Goal: Contribute content: Contribute content

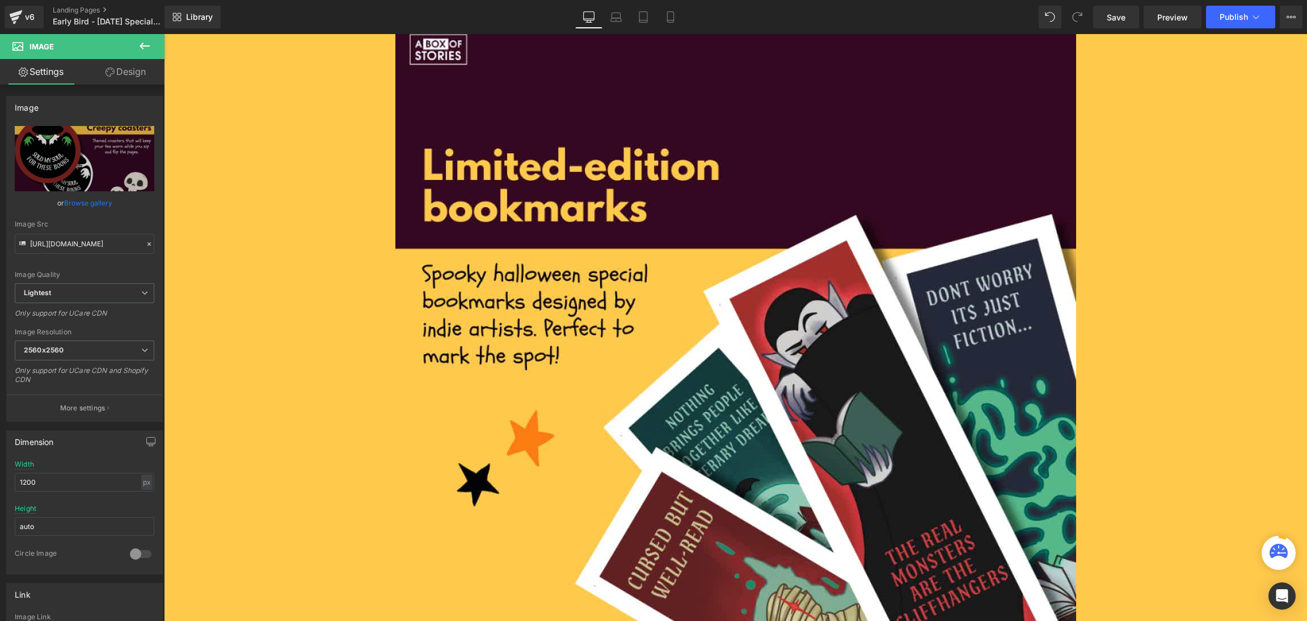
scroll to position [1021, 0]
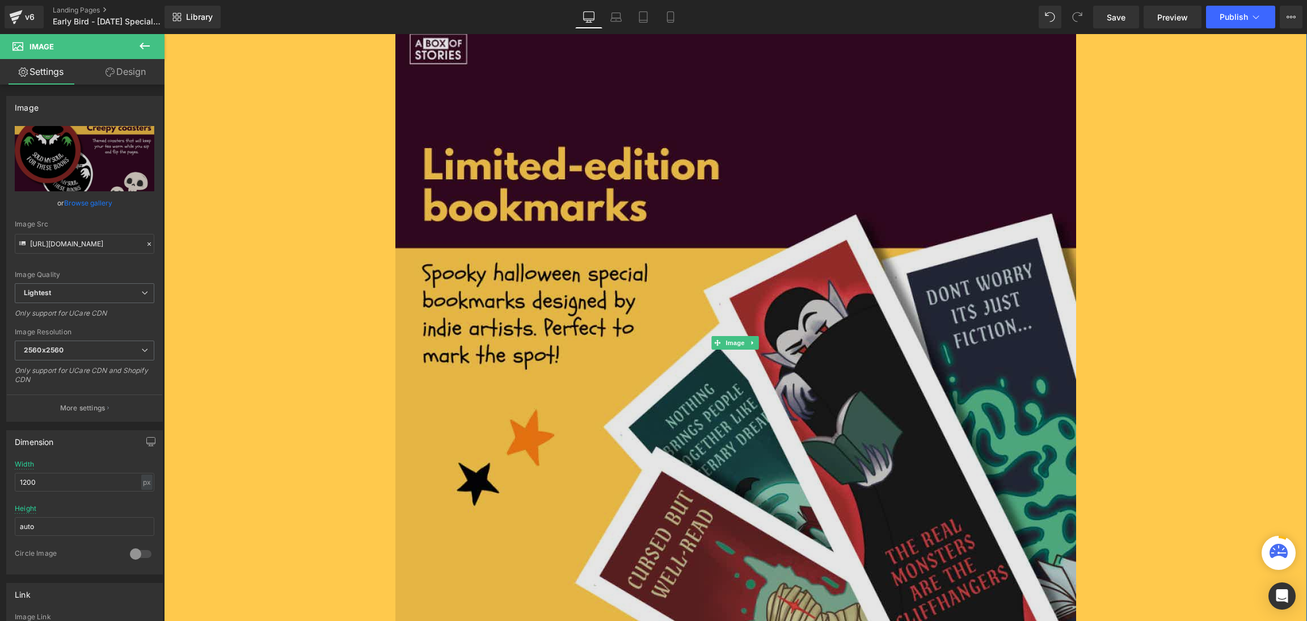
click at [620, 276] on img at bounding box center [735, 343] width 681 height 702
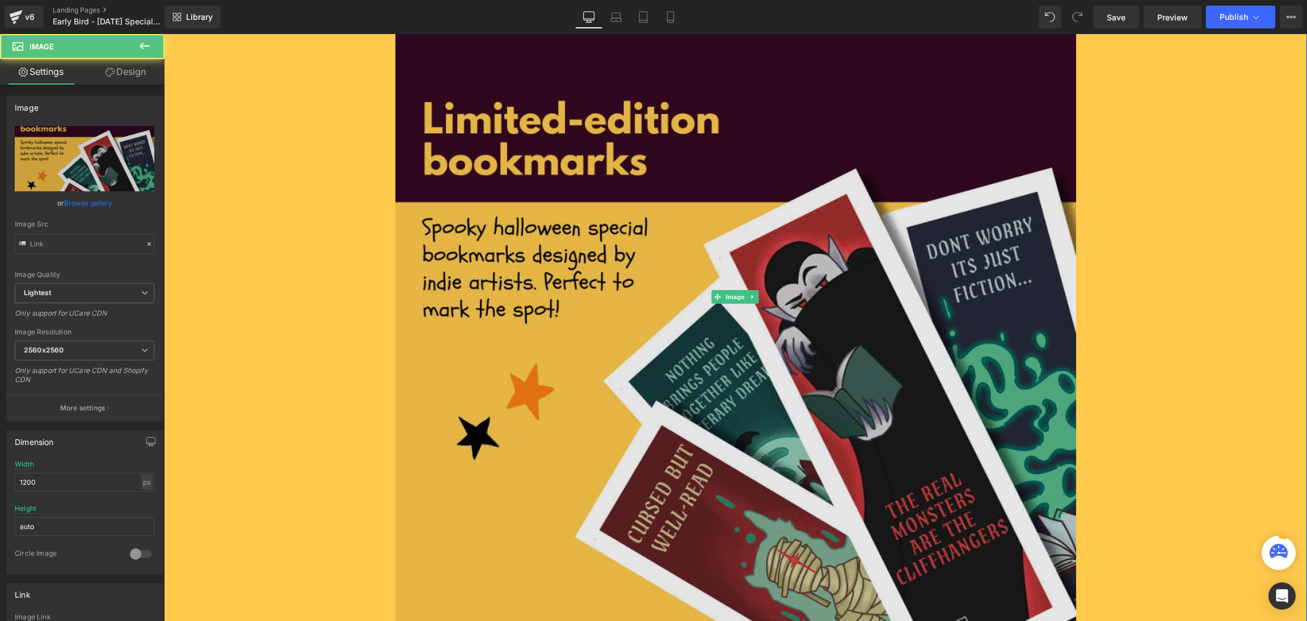
type input "[URL][DOMAIN_NAME]"
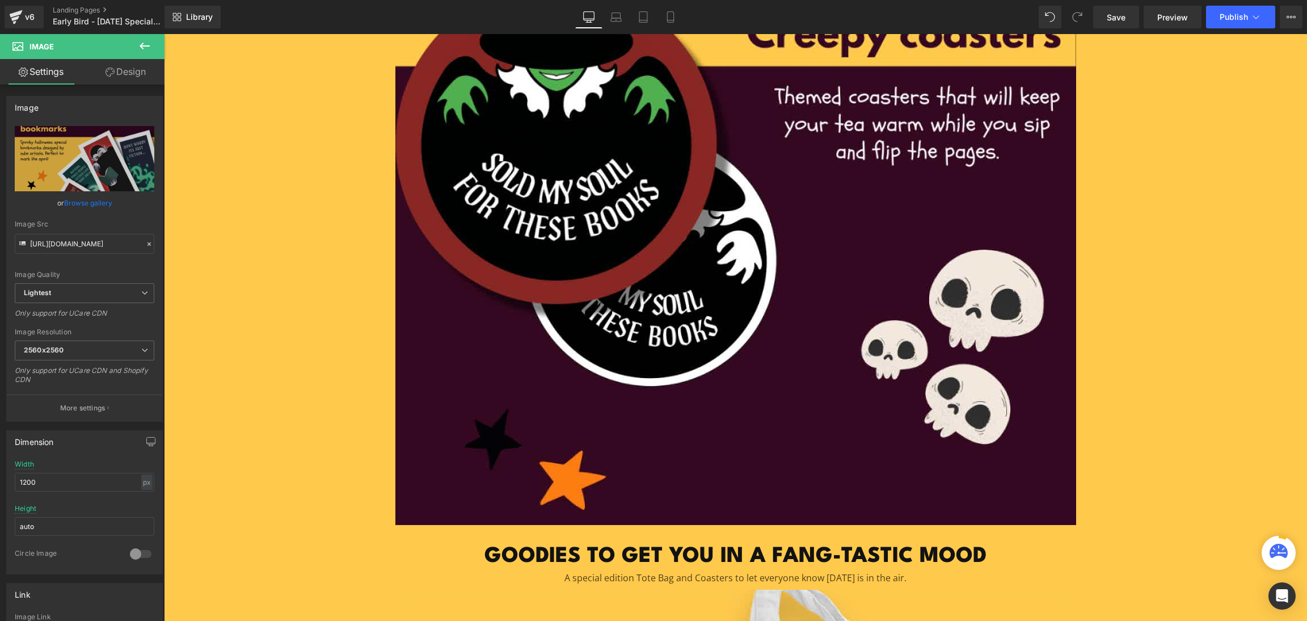
scroll to position [1323, 0]
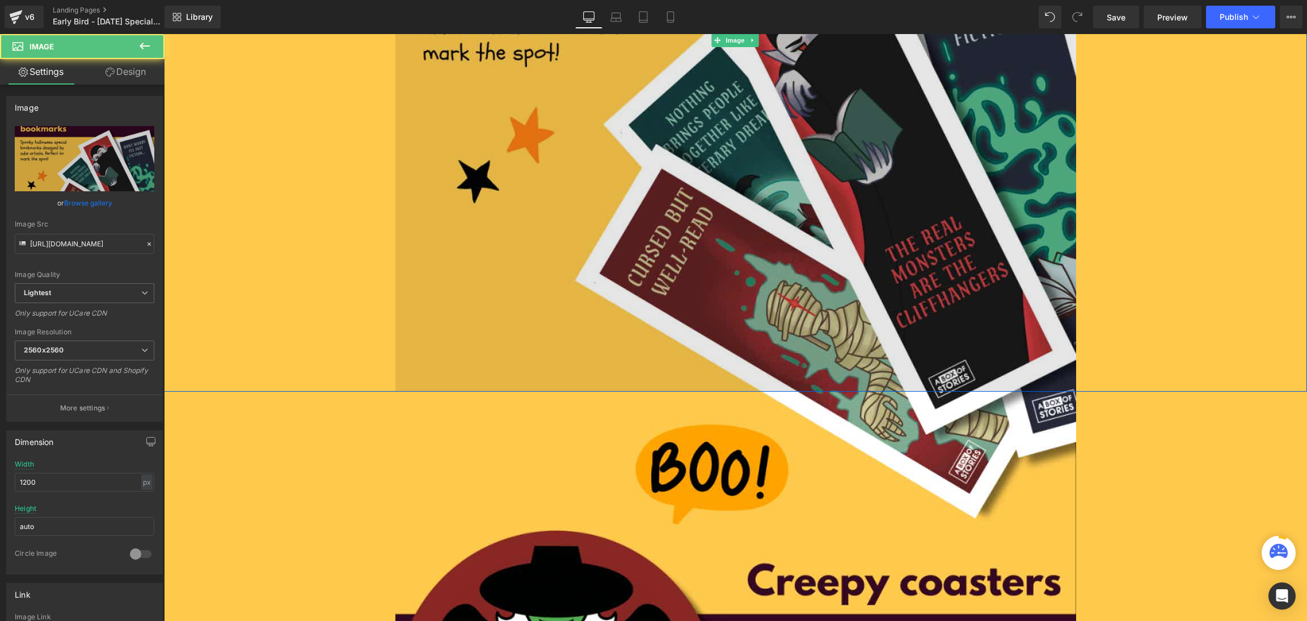
click at [676, 267] on img at bounding box center [735, 41] width 681 height 702
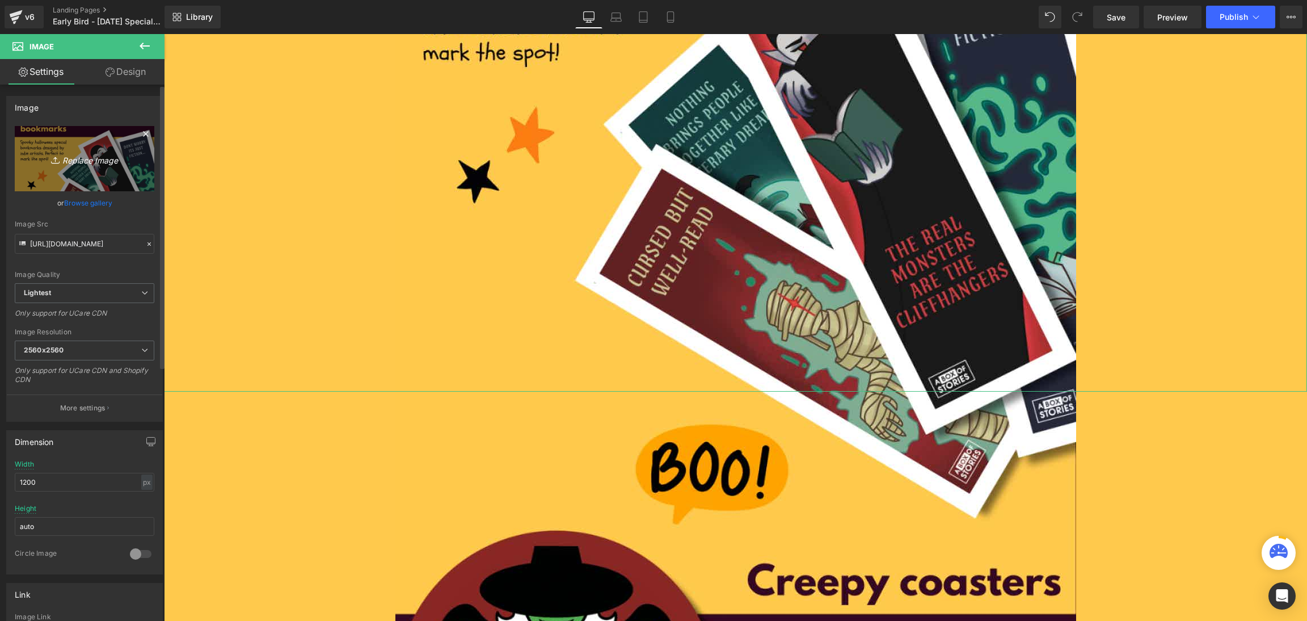
click at [81, 159] on icon "Replace Image" at bounding box center [84, 158] width 91 height 14
type input "C:\fakepath\Frame 33969 (1).png"
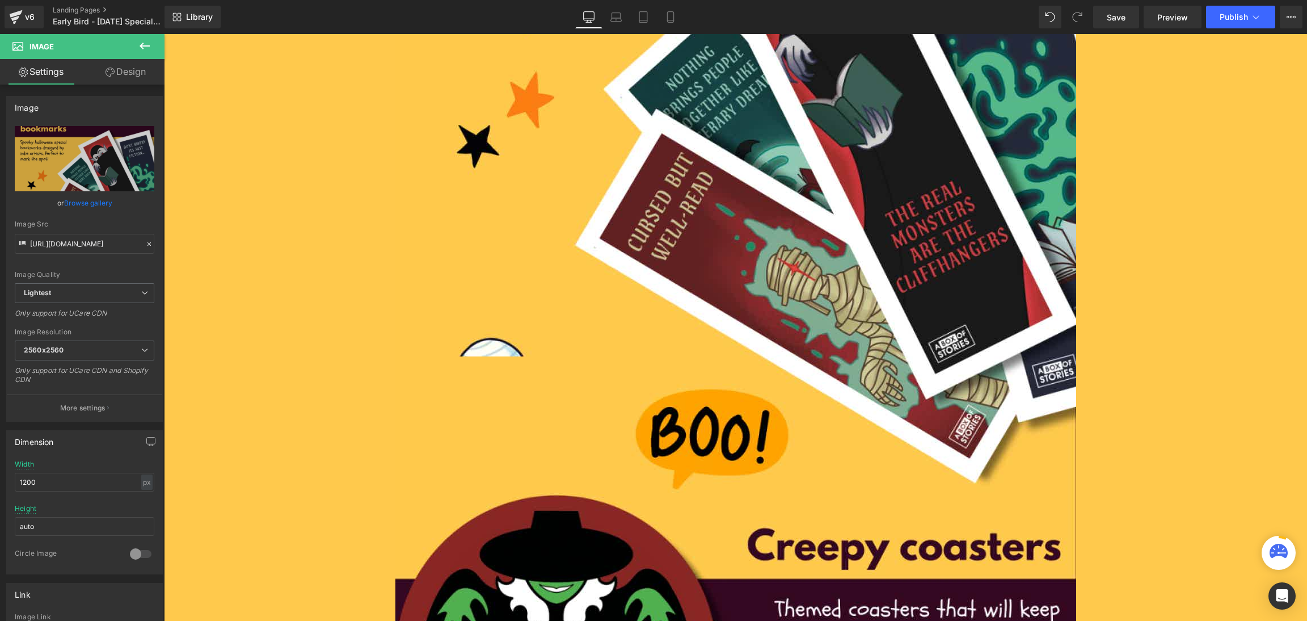
scroll to position [1445, 0]
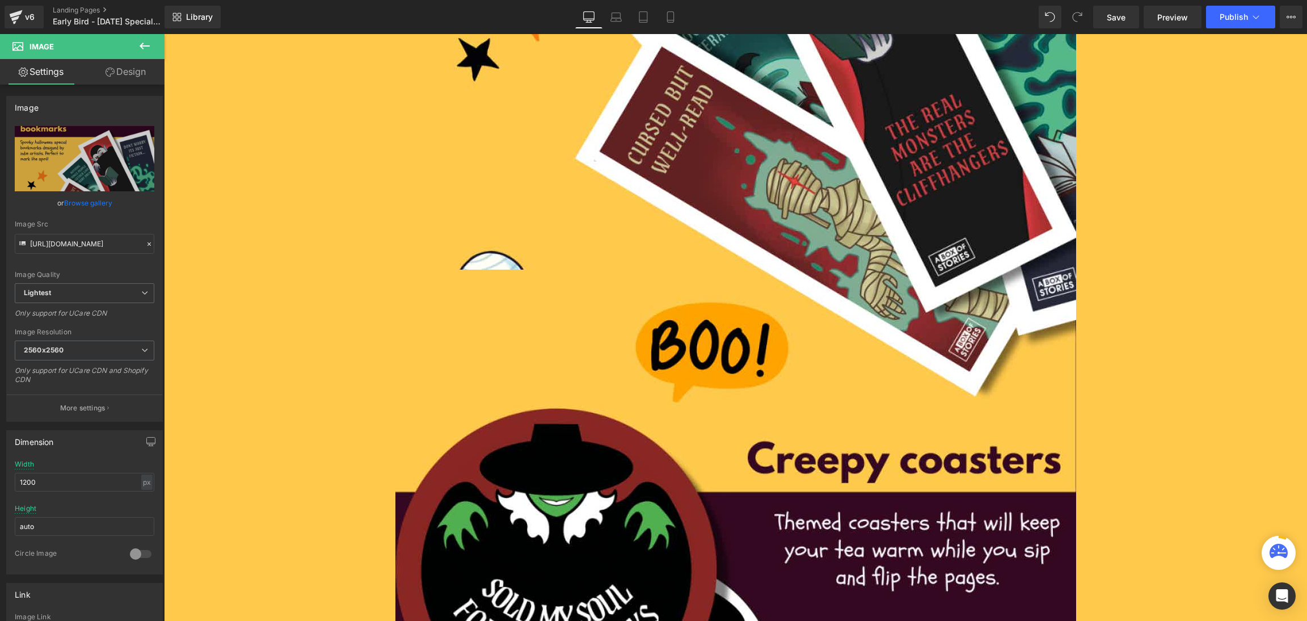
type input "[URL][DOMAIN_NAME]"
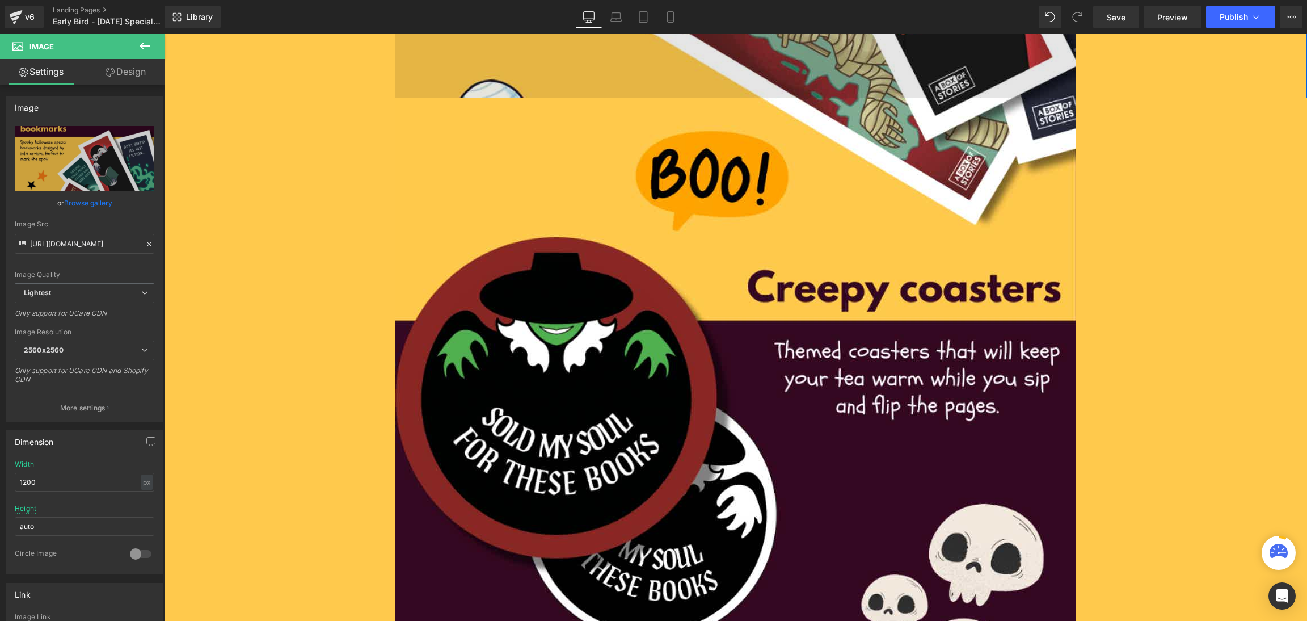
scroll to position [1632, 0]
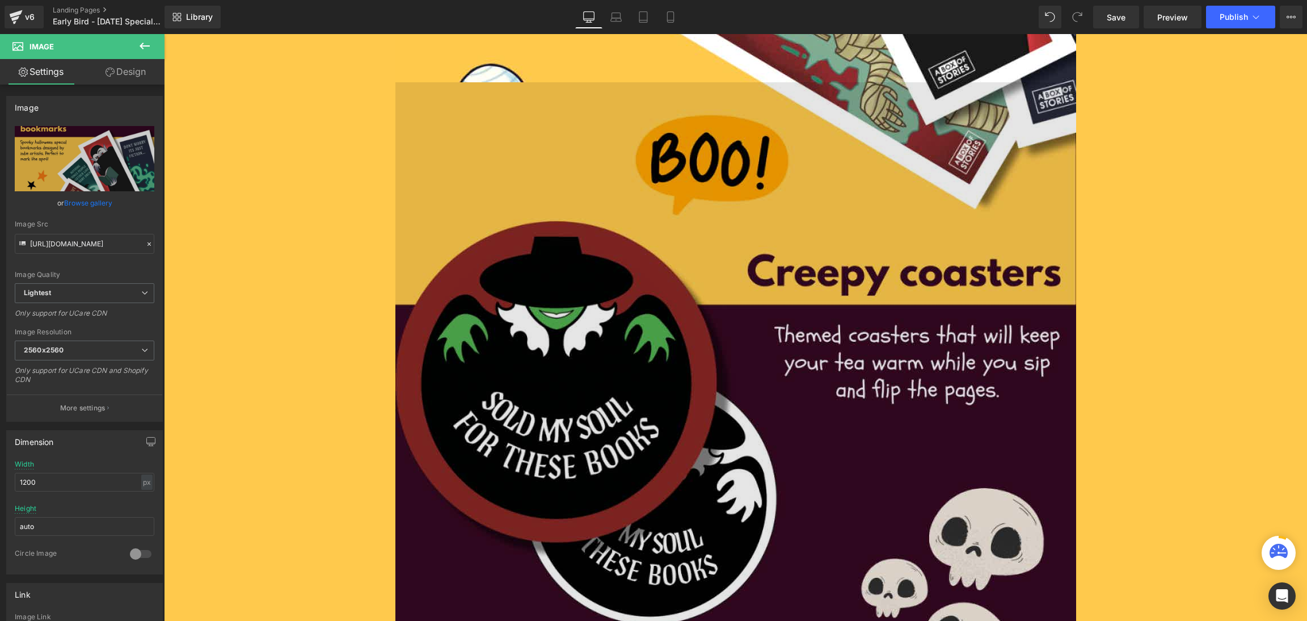
click at [586, 267] on img at bounding box center [735, 422] width 681 height 681
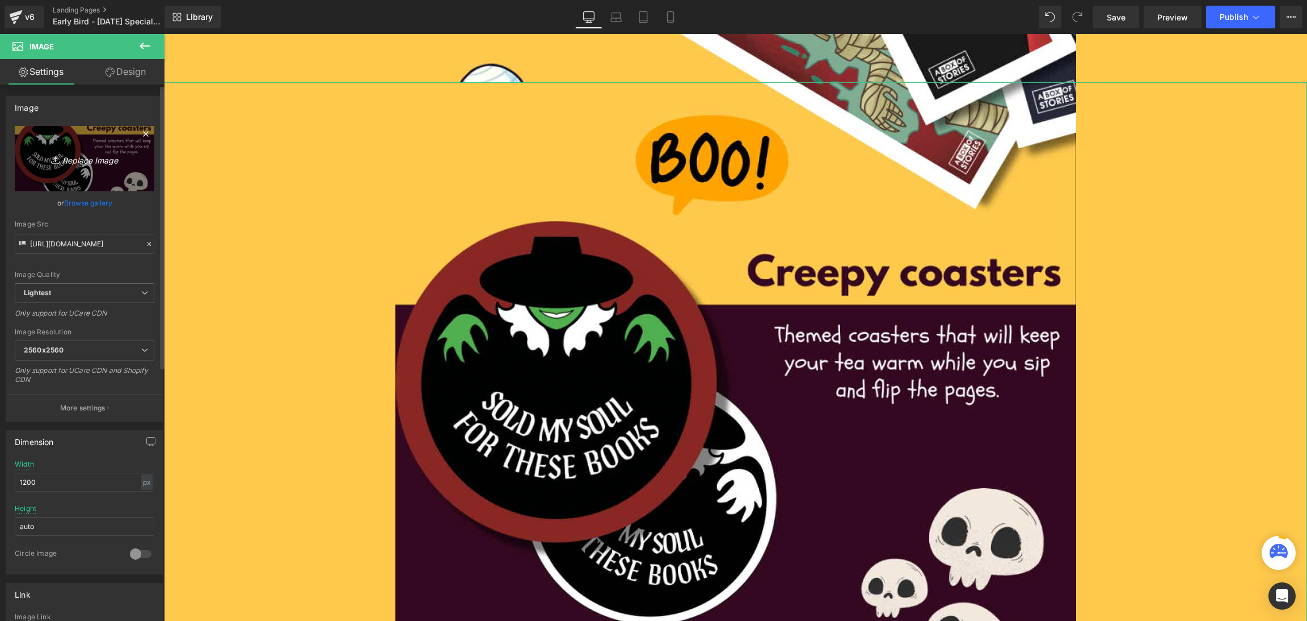
click at [94, 161] on icon "Replace Image" at bounding box center [84, 158] width 91 height 14
type input "C:\fakepath\Frame 33970 (1).png"
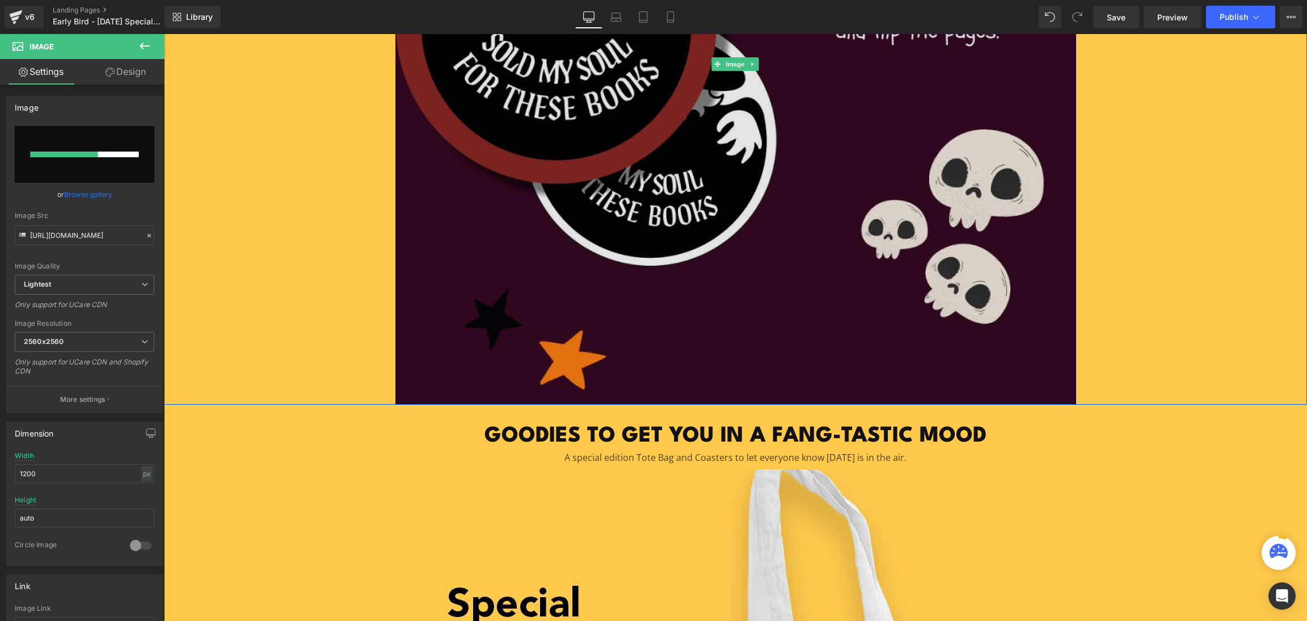
scroll to position [1995, 0]
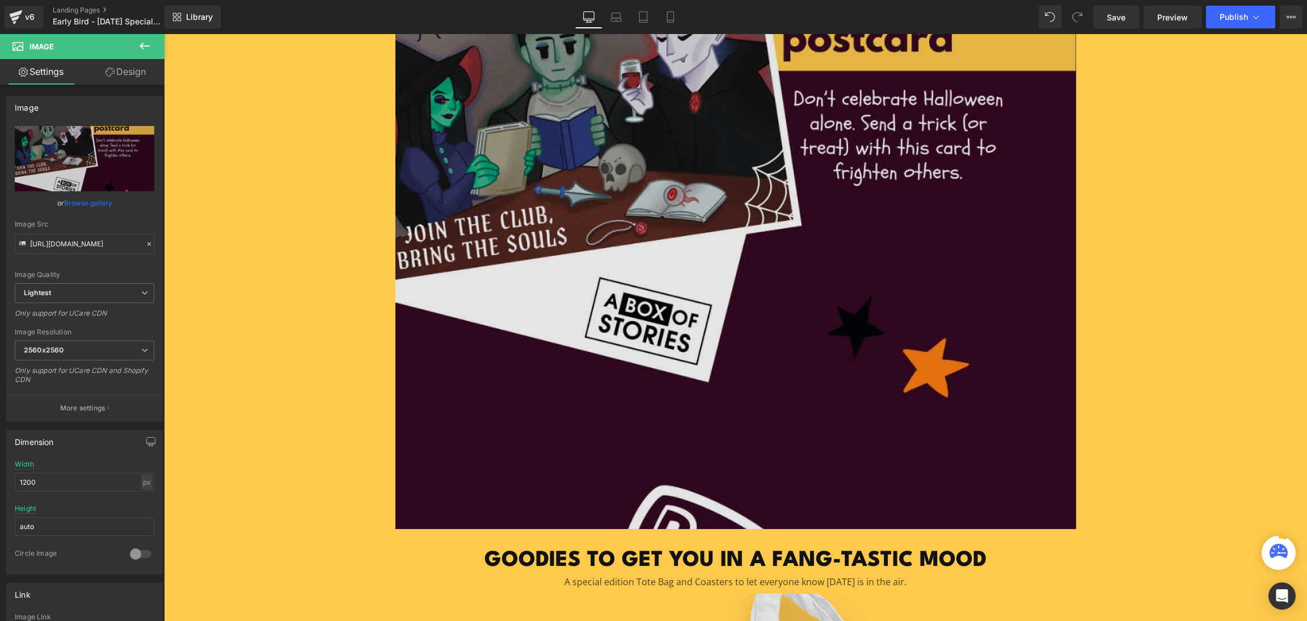
type input "[URL][DOMAIN_NAME]"
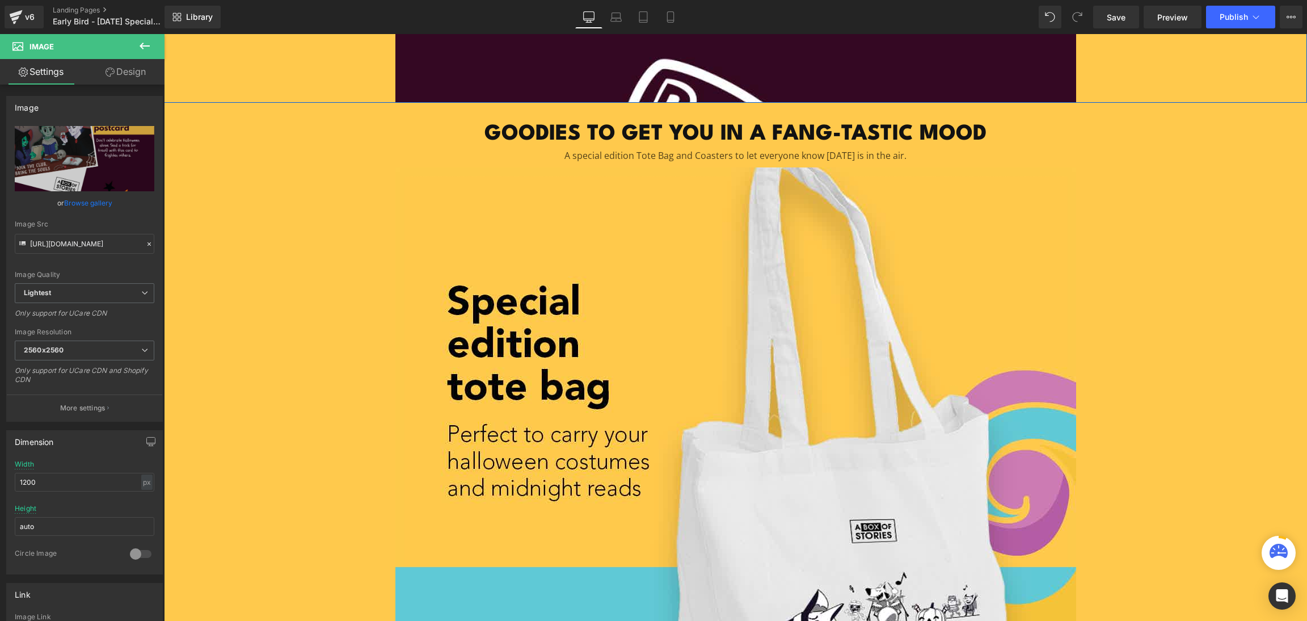
scroll to position [2293, 0]
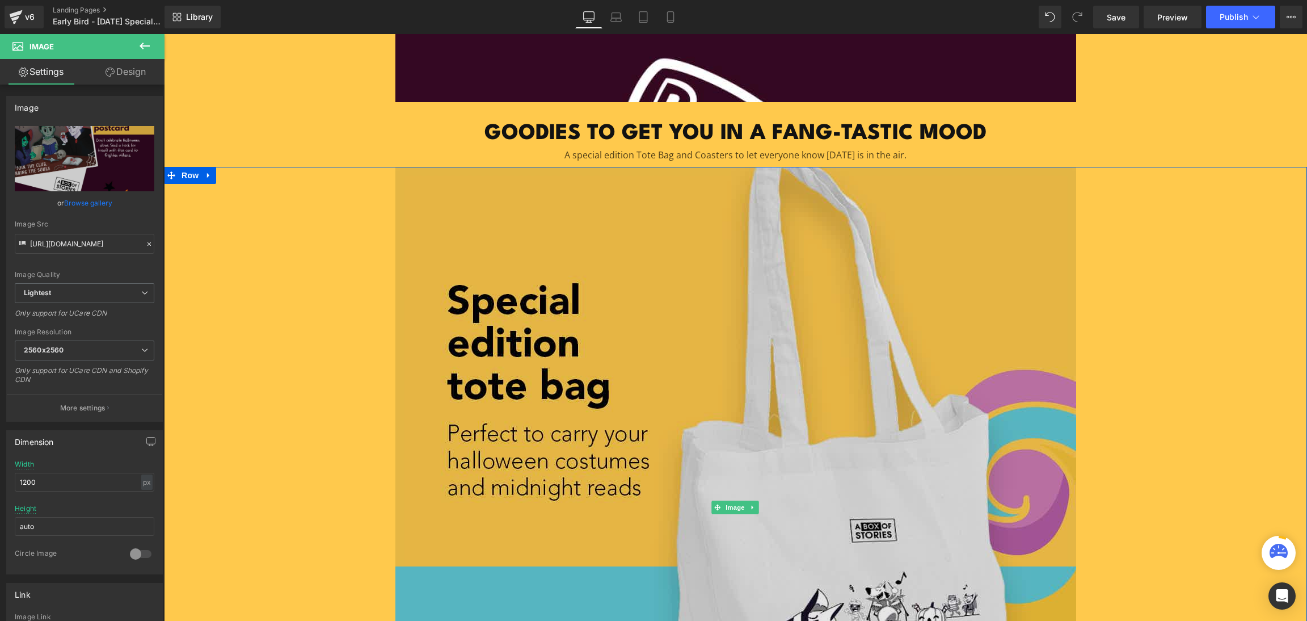
click at [866, 404] on img at bounding box center [735, 507] width 681 height 681
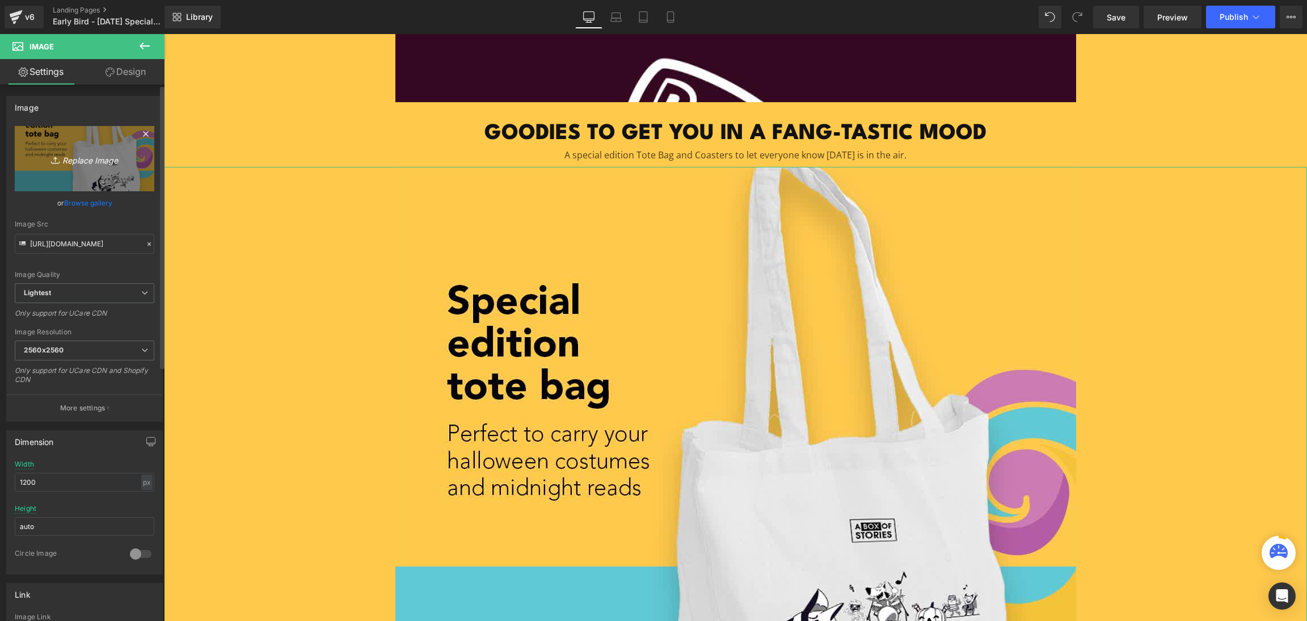
click at [73, 155] on icon "Replace Image" at bounding box center [84, 158] width 91 height 14
type input "C:\fakepath\Frame 33971 (1).png"
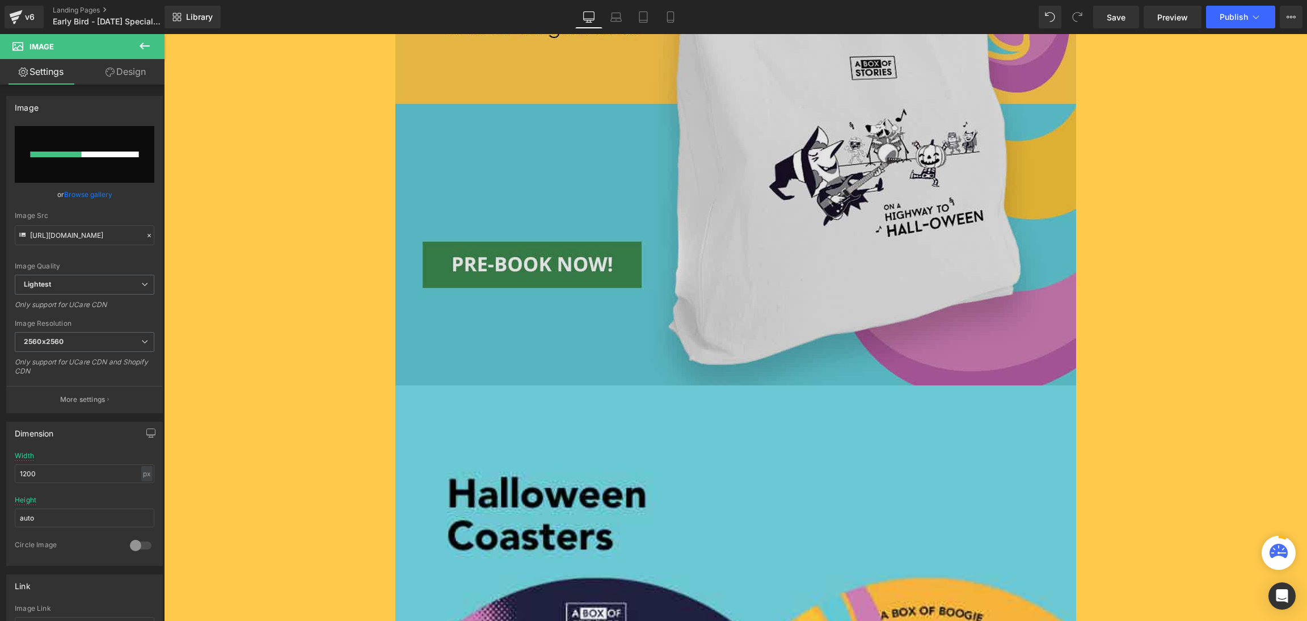
scroll to position [2974, 0]
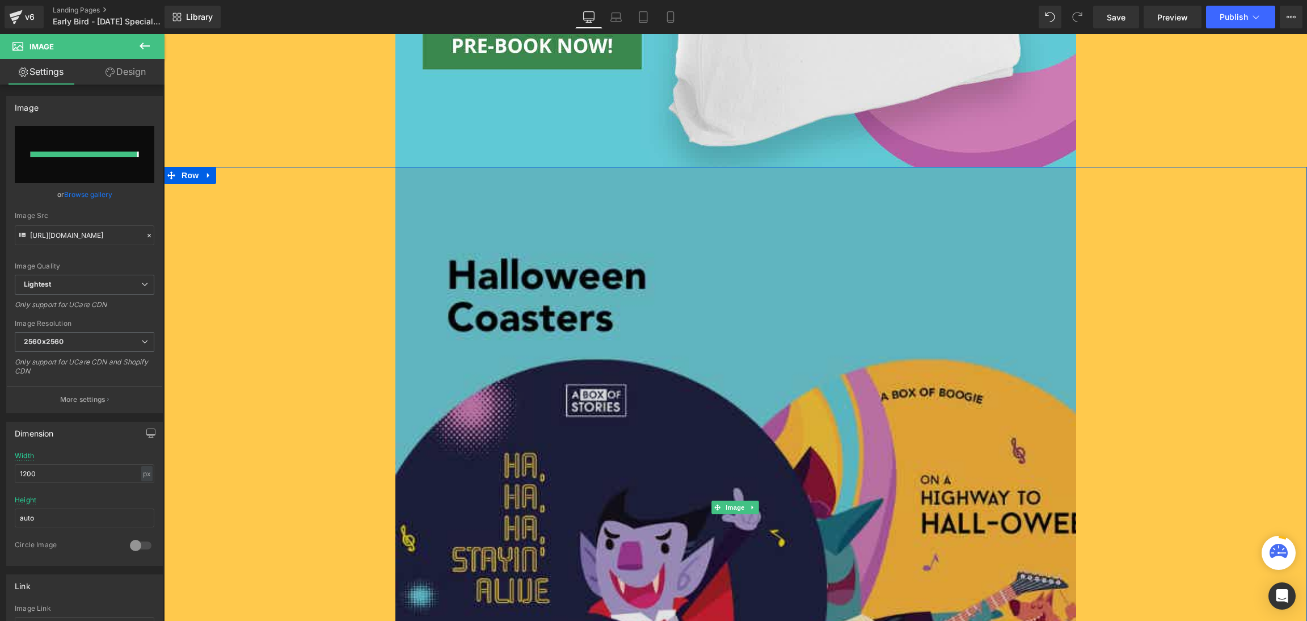
type input "[URL][DOMAIN_NAME]"
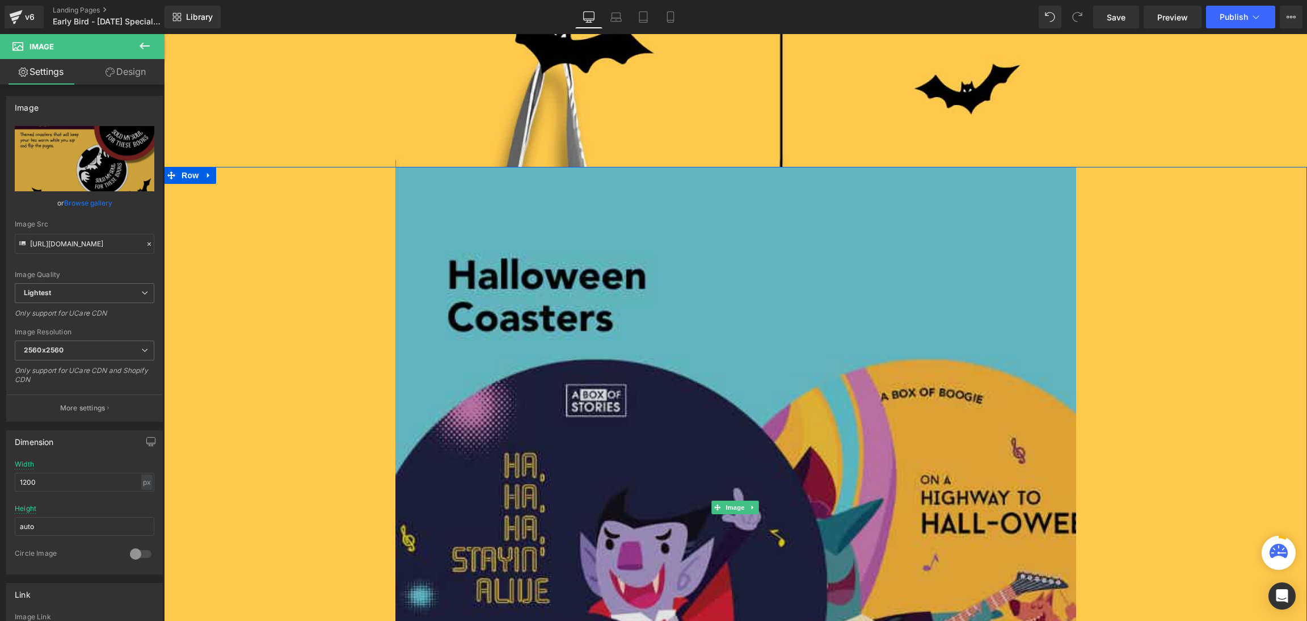
click at [529, 473] on img at bounding box center [735, 507] width 681 height 681
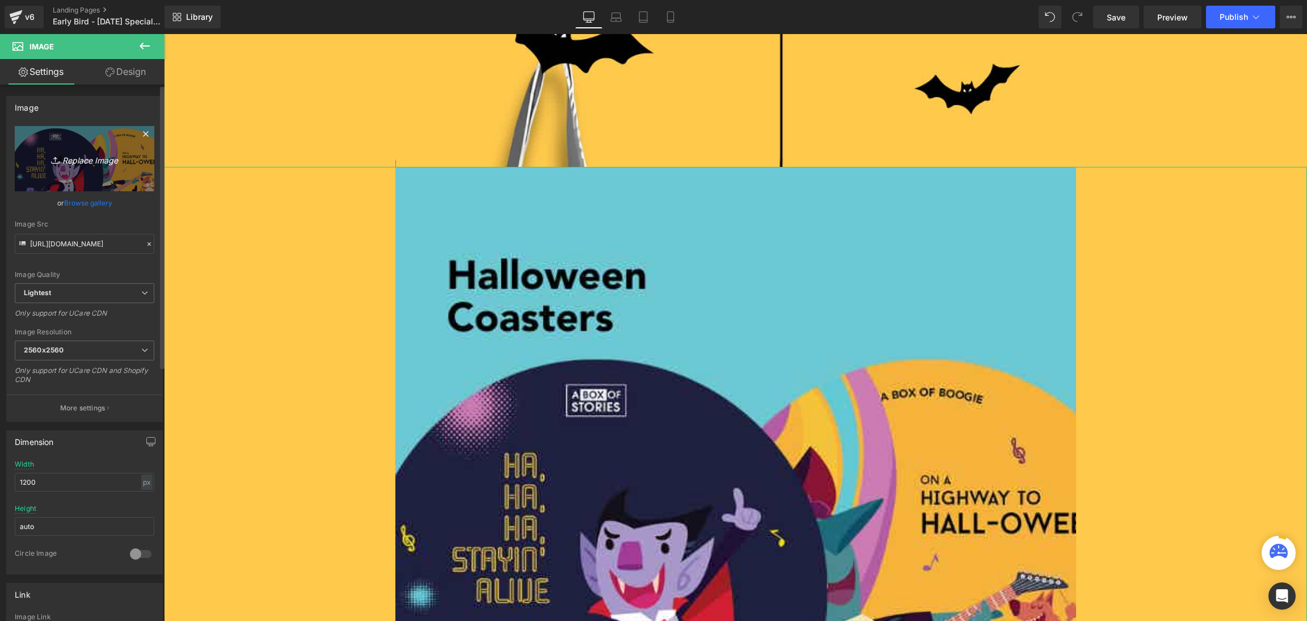
click at [77, 160] on icon "Replace Image" at bounding box center [84, 158] width 91 height 14
type input "C:\fakepath\Frame 33972 (1).png"
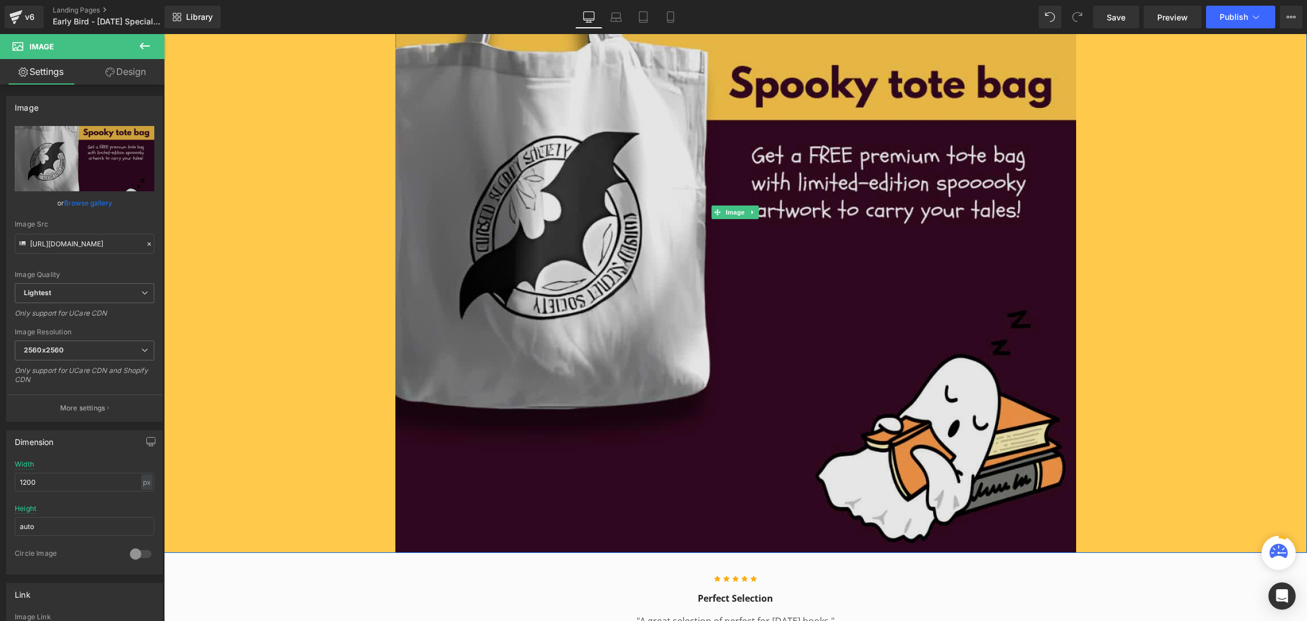
type input "[URL][DOMAIN_NAME]"
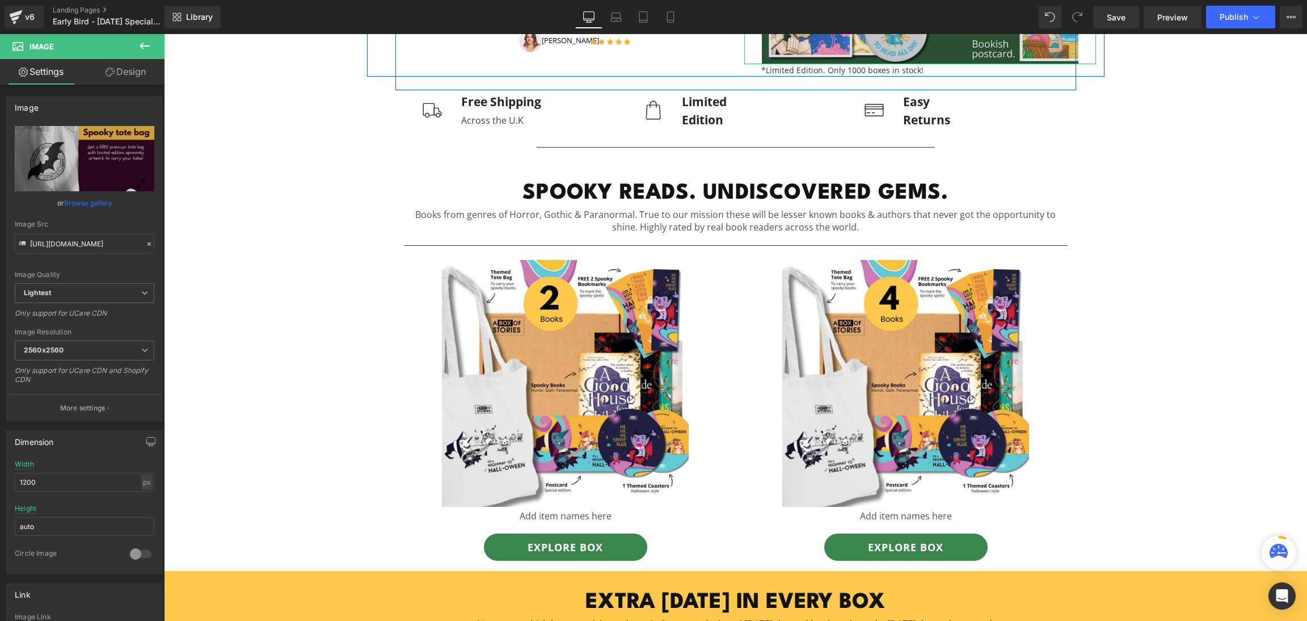
scroll to position [0, 0]
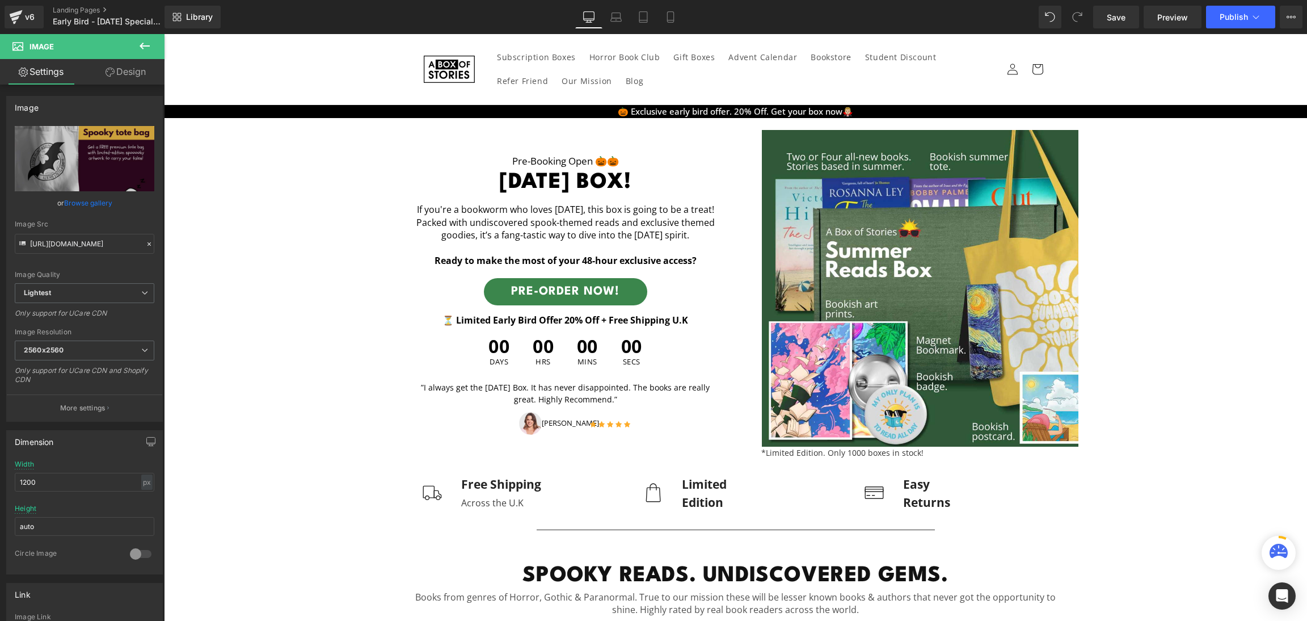
click at [1304, 24] on div "Save Preview Publish Scheduled View Live Page View with current Template Save T…" at bounding box center [1198, 17] width 218 height 23
click at [1288, 18] on icon at bounding box center [1288, 17] width 3 height 2
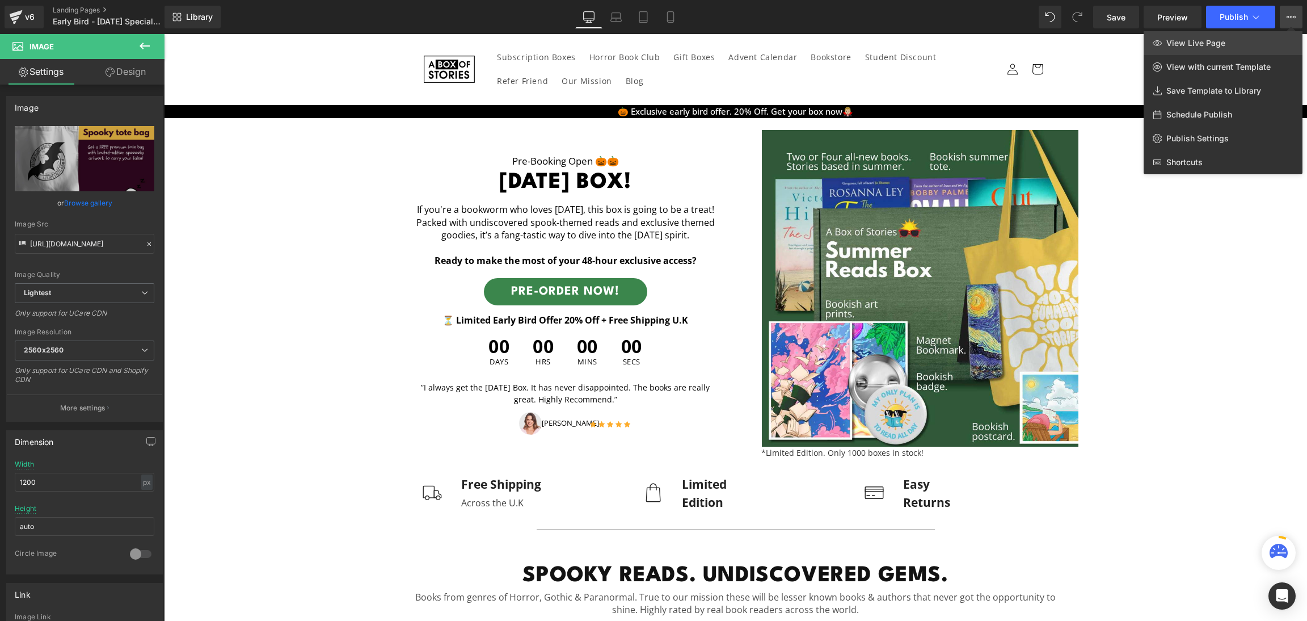
click at [1203, 41] on span "View Live Page" at bounding box center [1195, 43] width 59 height 10
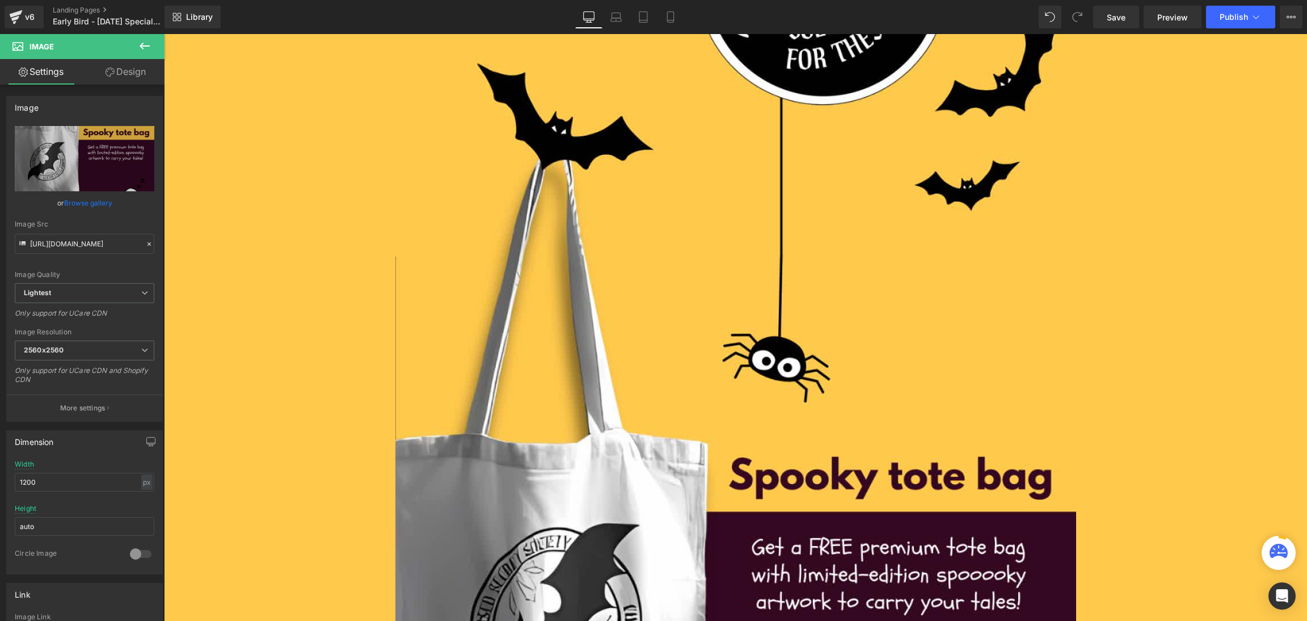
scroll to position [2880, 0]
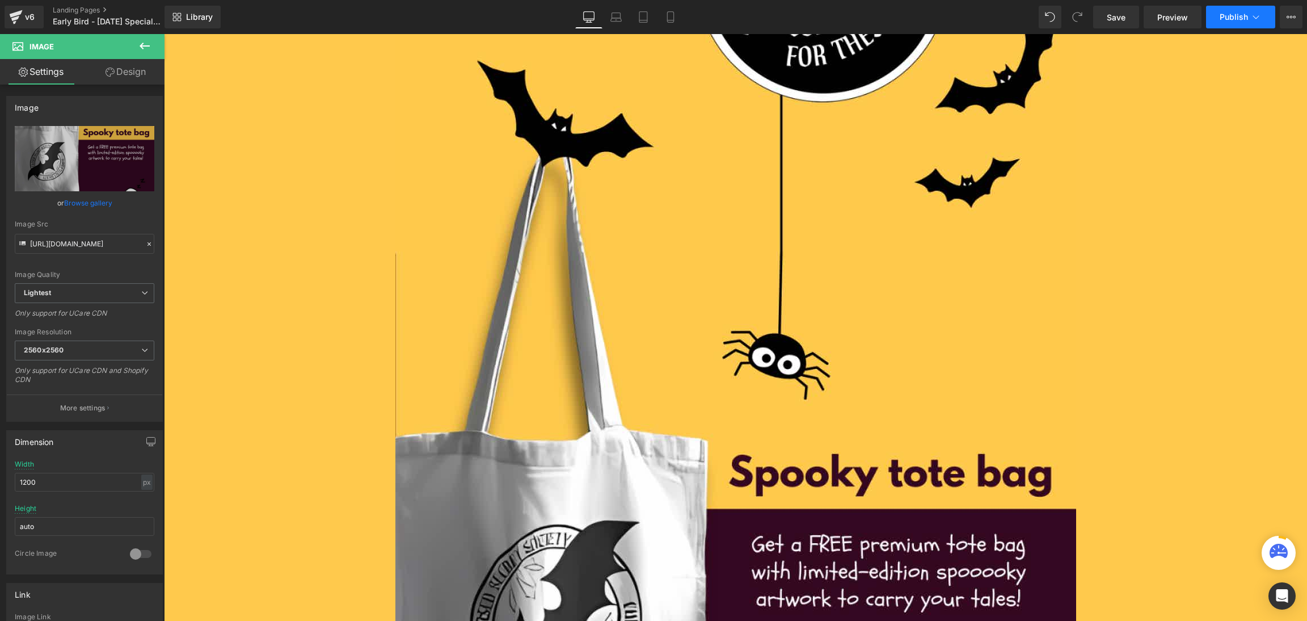
click at [1221, 15] on span "Publish" at bounding box center [1234, 16] width 28 height 9
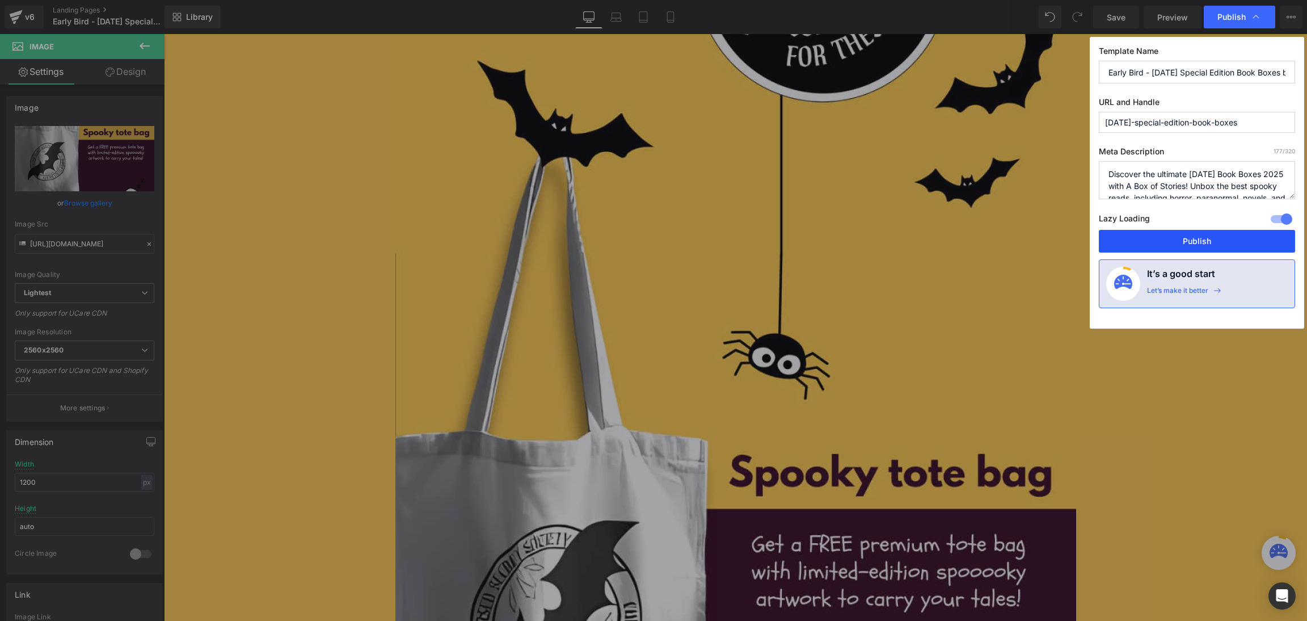
click at [1191, 243] on button "Publish" at bounding box center [1197, 241] width 196 height 23
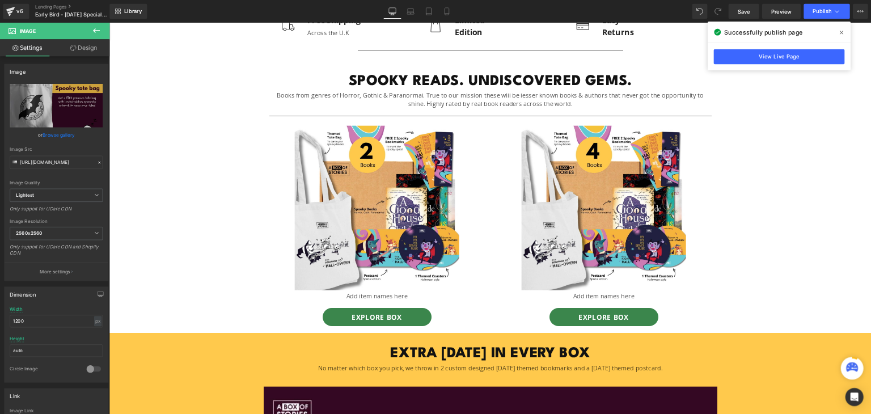
scroll to position [0, 0]
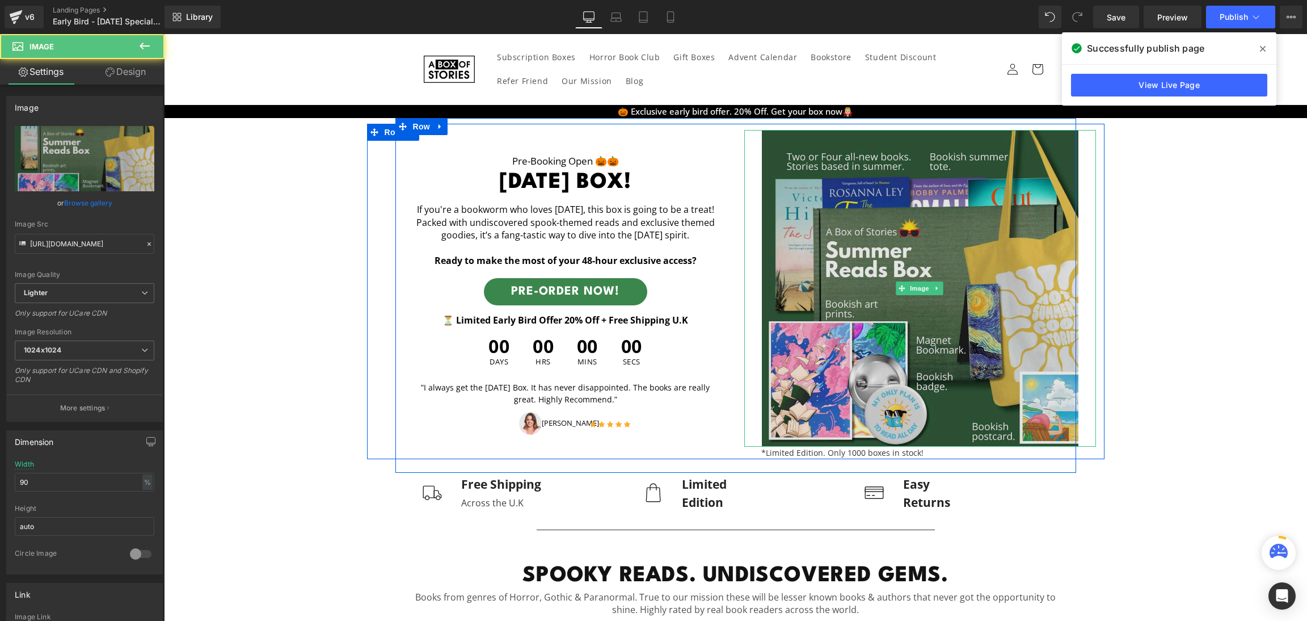
click at [917, 313] on img at bounding box center [920, 288] width 317 height 317
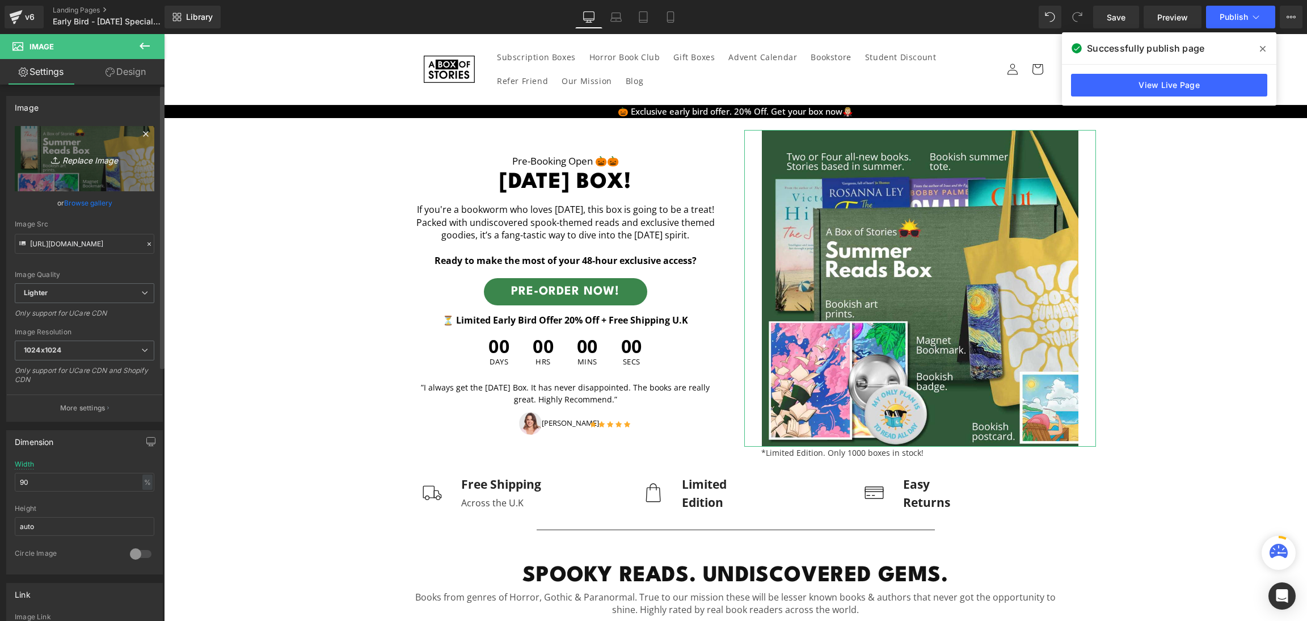
click at [79, 154] on icon "Replace Image" at bounding box center [84, 158] width 91 height 14
type input "C:\fakepath\FREE spooky tote bag.png"
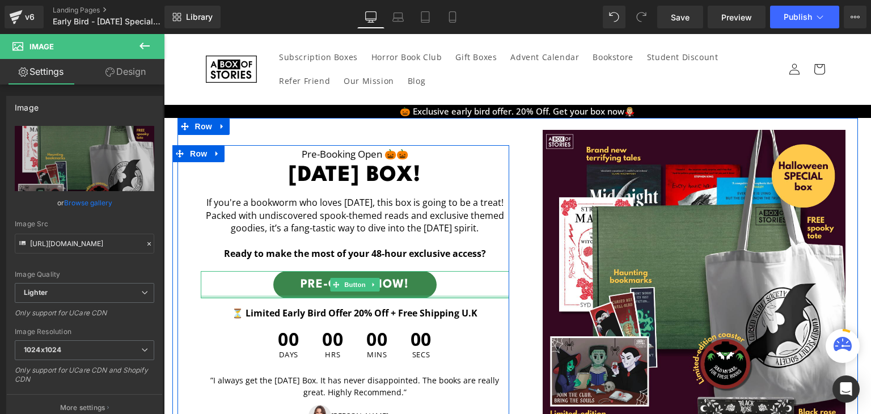
type input "[URL][DOMAIN_NAME]"
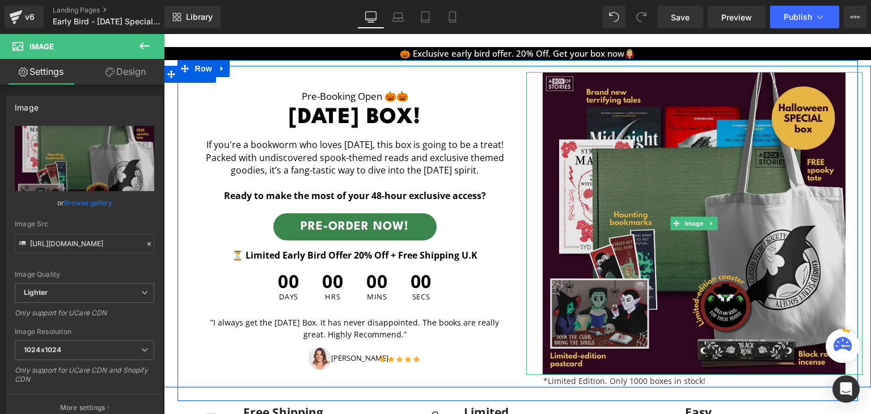
scroll to position [60, 0]
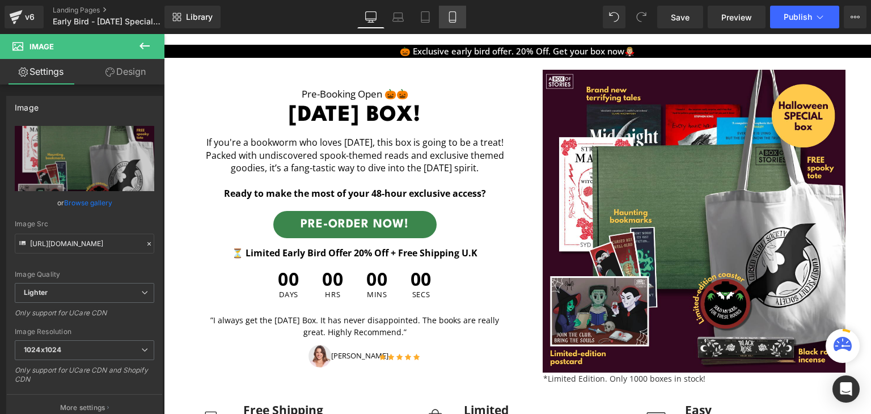
click at [448, 19] on icon at bounding box center [452, 16] width 11 height 11
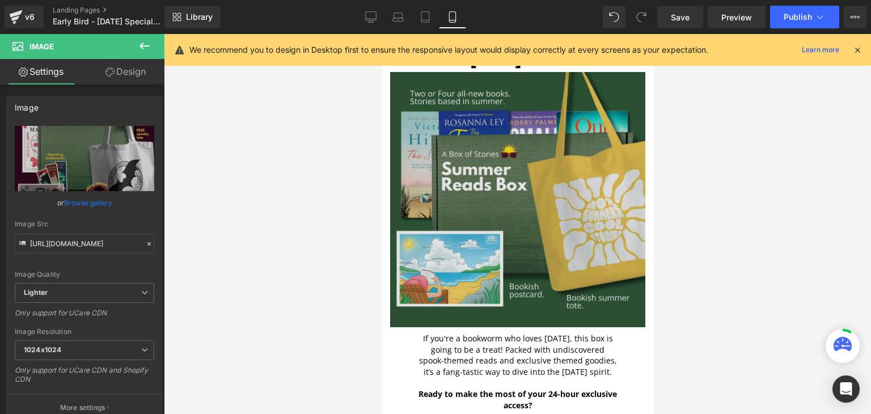
scroll to position [0, 0]
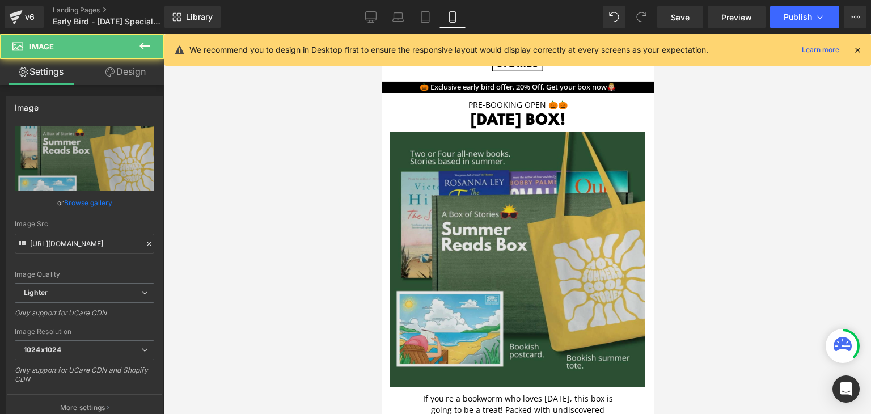
click at [492, 204] on img at bounding box center [517, 259] width 255 height 255
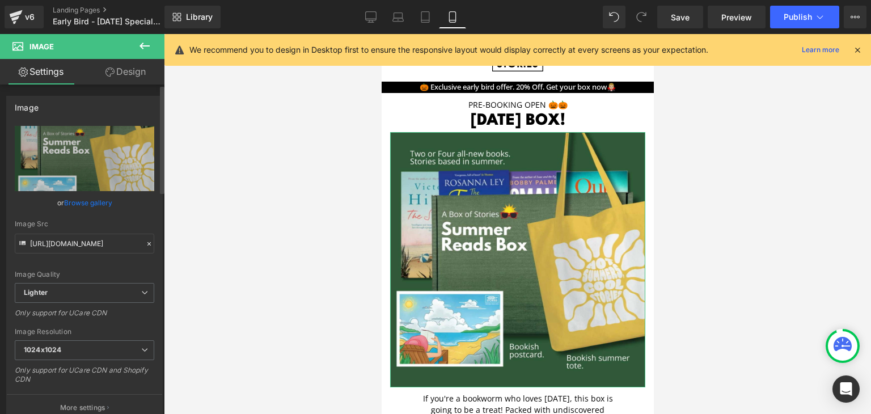
click at [98, 199] on link "Browse gallery" at bounding box center [88, 203] width 48 height 20
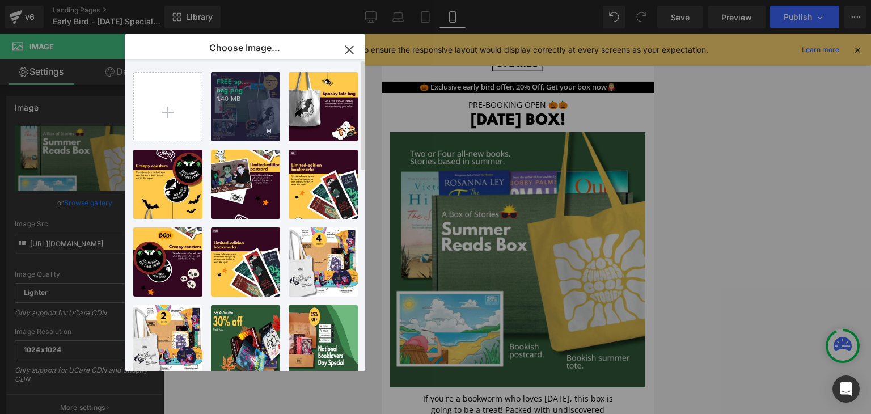
click at [0, 0] on div "FREE sp... bag.png 1.40 MB" at bounding box center [0, 0] width 0 height 0
type input "[URL][DOMAIN_NAME]"
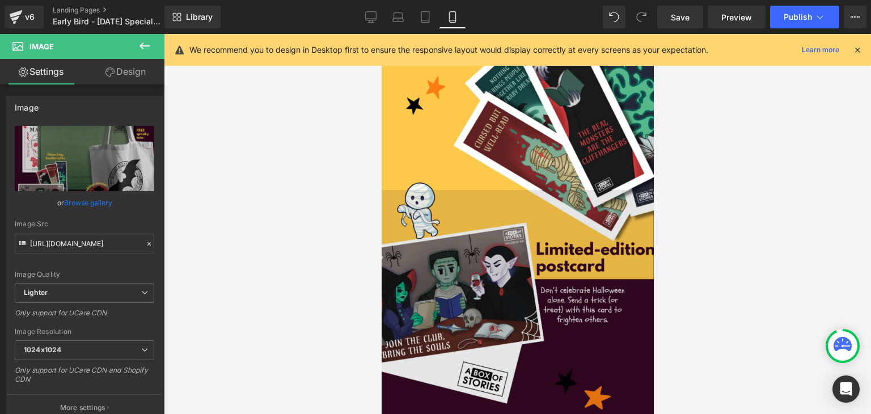
scroll to position [1149, 0]
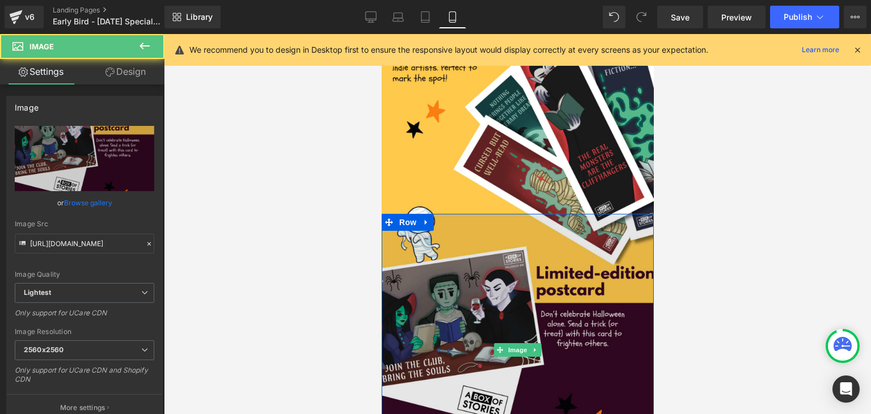
click at [589, 285] on img at bounding box center [517, 350] width 272 height 272
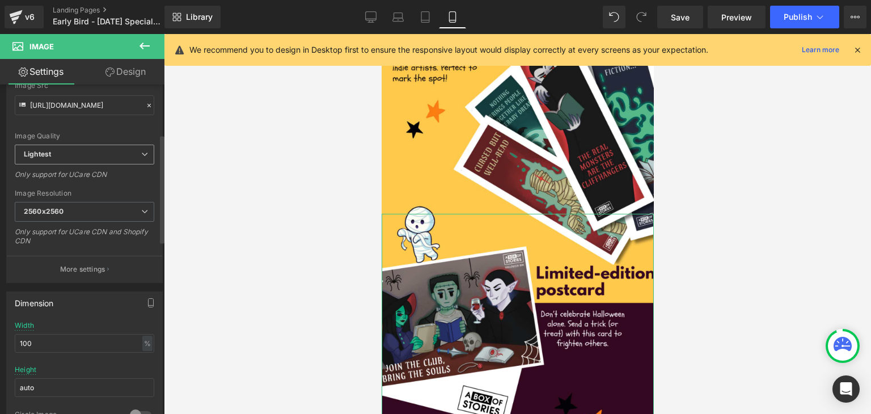
scroll to position [134, 0]
click at [77, 218] on span "2560x2560" at bounding box center [85, 216] width 140 height 20
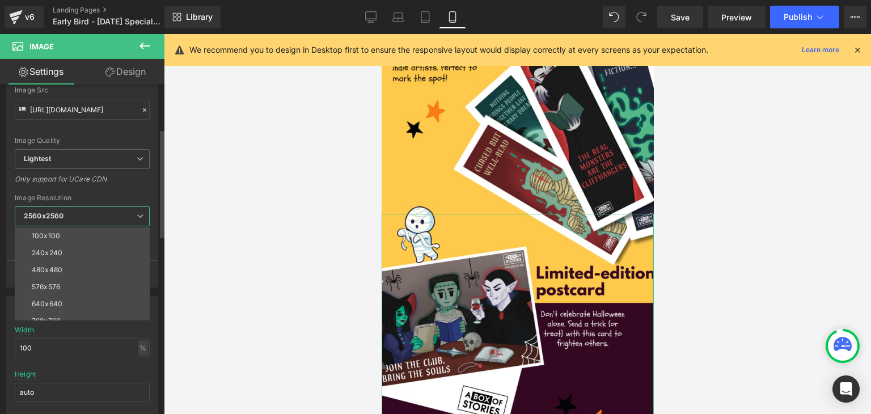
click at [77, 218] on span "2560x2560" at bounding box center [82, 216] width 135 height 20
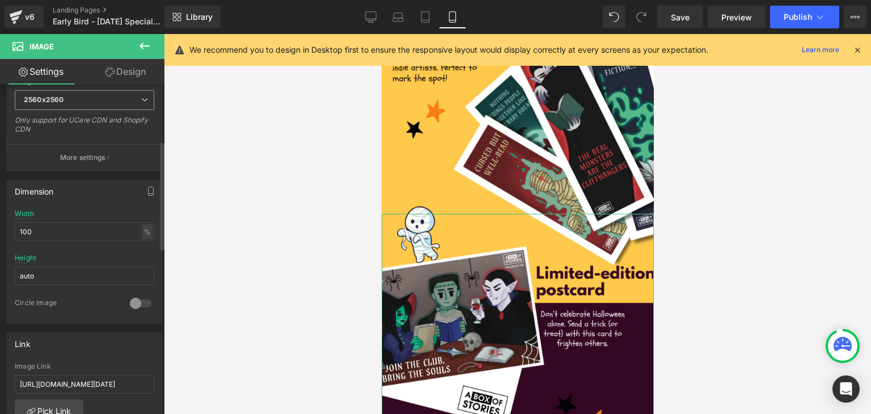
scroll to position [257, 0]
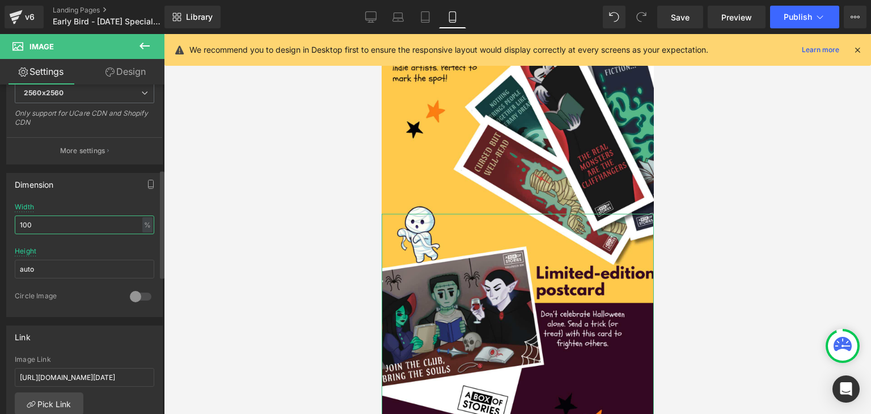
click at [66, 221] on input "100" at bounding box center [85, 225] width 140 height 19
type input "1"
type input "90"
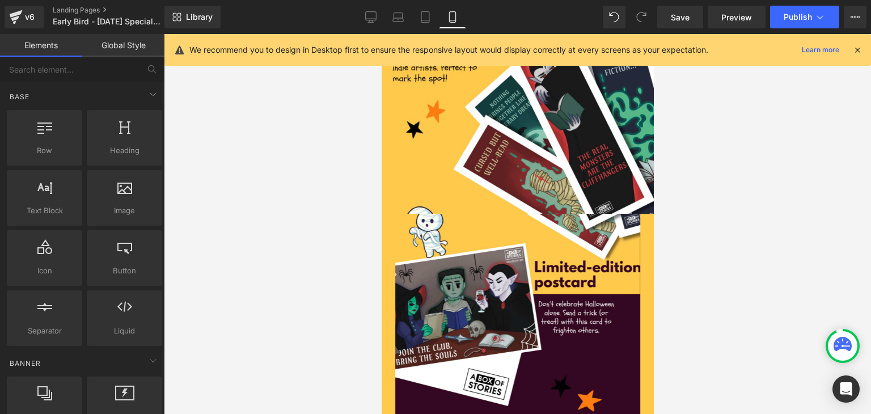
click at [184, 248] on div at bounding box center [517, 224] width 707 height 380
click at [712, 297] on div at bounding box center [517, 224] width 707 height 380
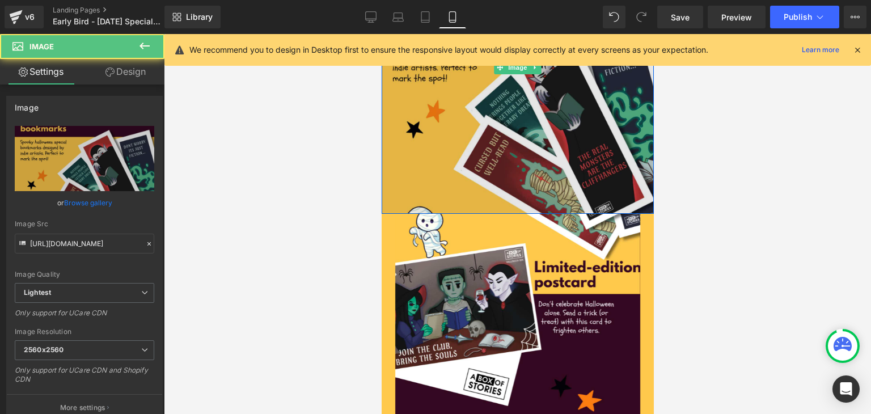
click at [586, 196] on img at bounding box center [517, 67] width 272 height 293
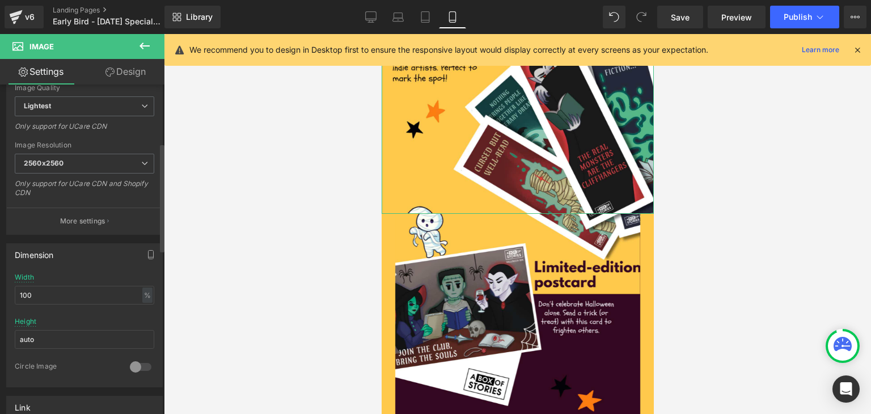
scroll to position [193, 0]
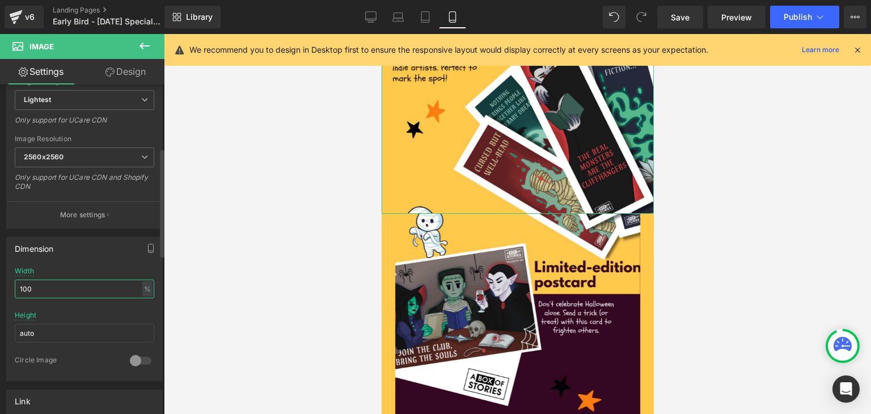
click at [41, 286] on input "100" at bounding box center [85, 289] width 140 height 19
type input "90"
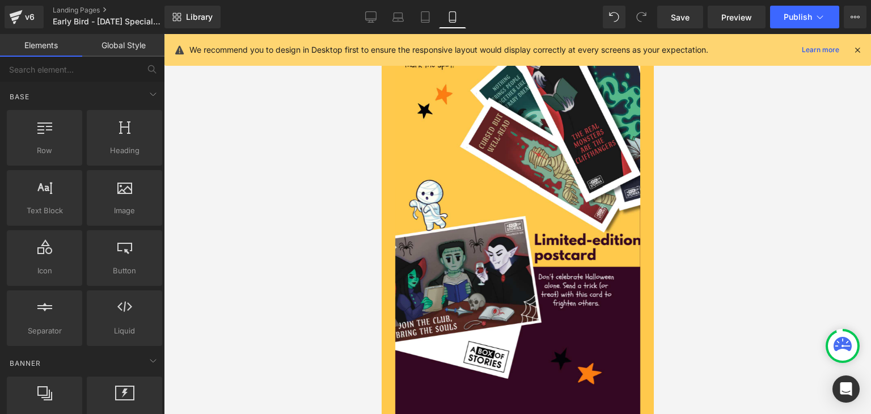
click at [711, 276] on div at bounding box center [517, 224] width 707 height 380
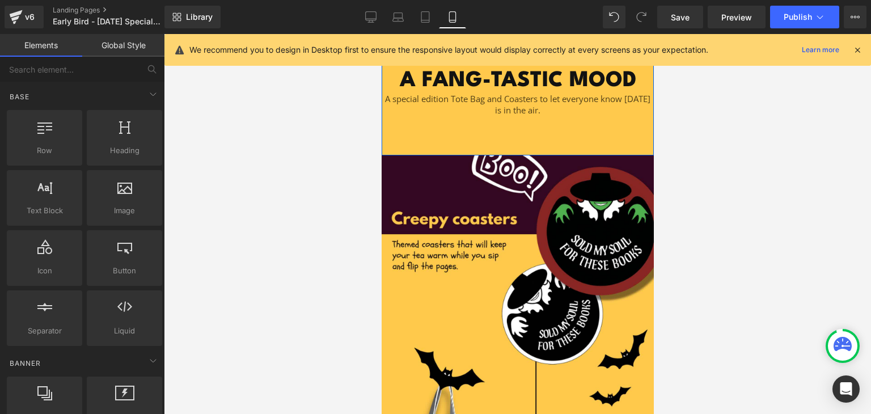
scroll to position [1572, 0]
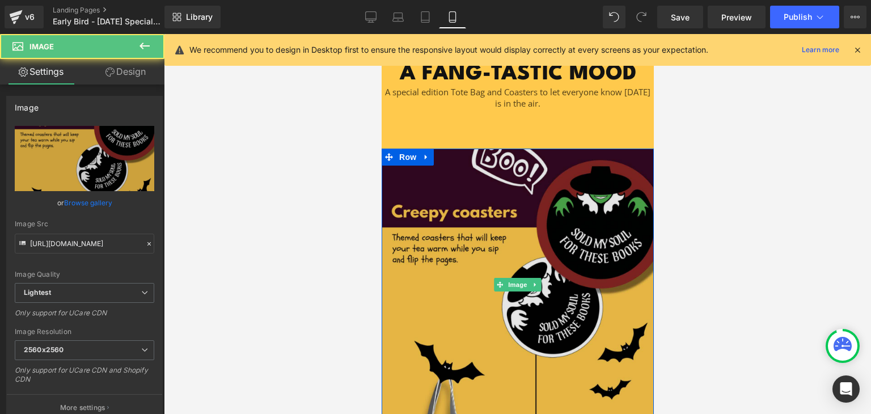
click at [516, 306] on img at bounding box center [517, 285] width 272 height 272
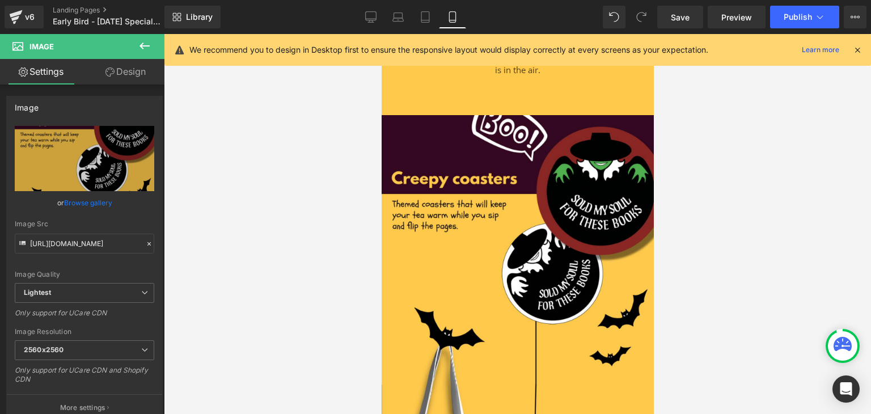
scroll to position [1637, 0]
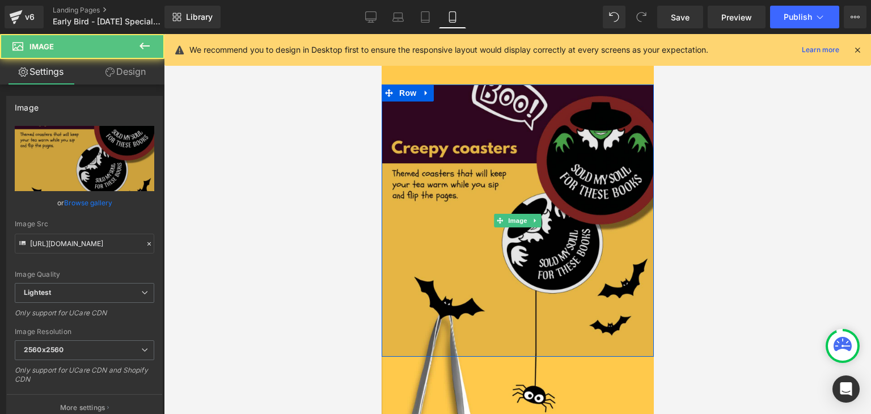
click at [480, 258] on img at bounding box center [517, 221] width 272 height 272
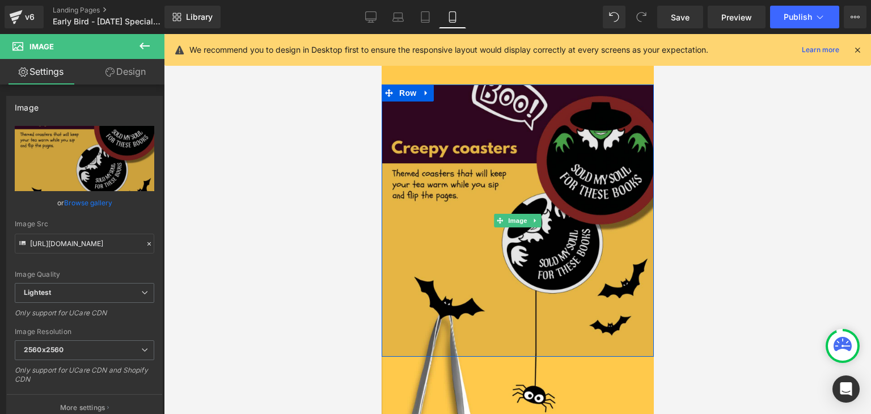
click at [421, 266] on img at bounding box center [517, 221] width 272 height 272
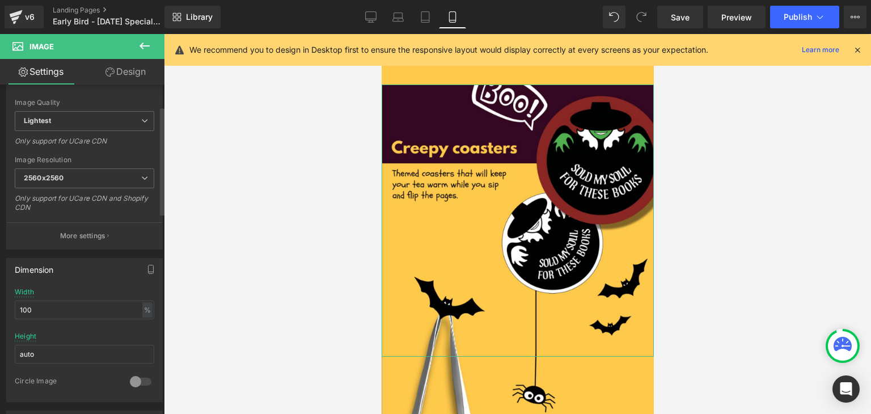
scroll to position [189, 0]
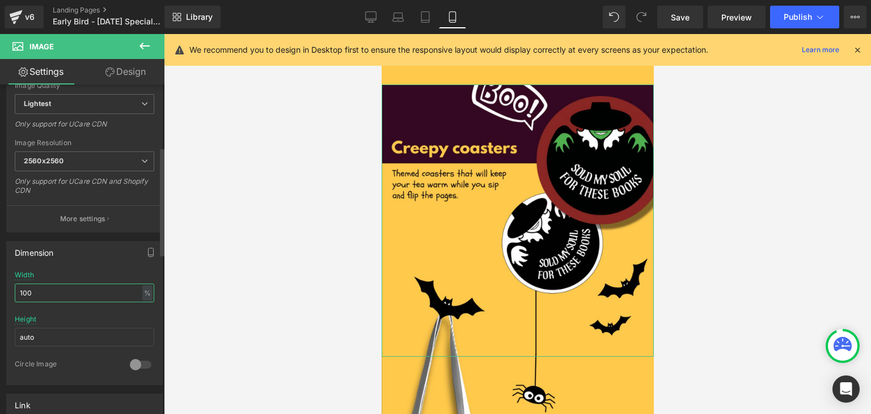
click at [74, 288] on input "100" at bounding box center [85, 293] width 140 height 19
type input "1"
type input "90"
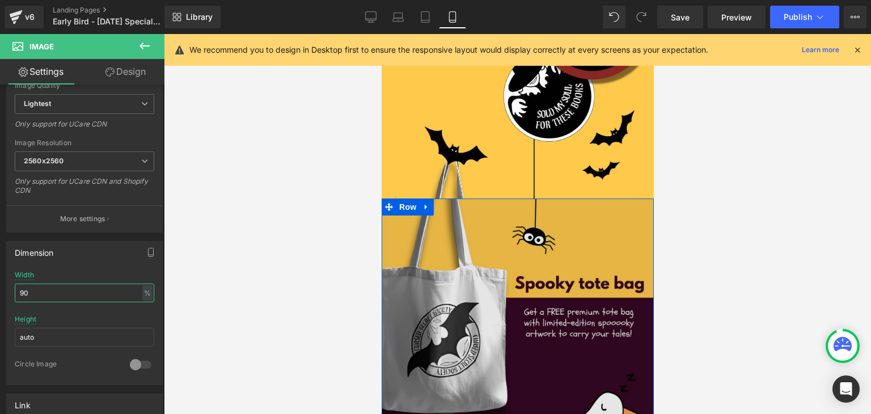
scroll to position [1771, 0]
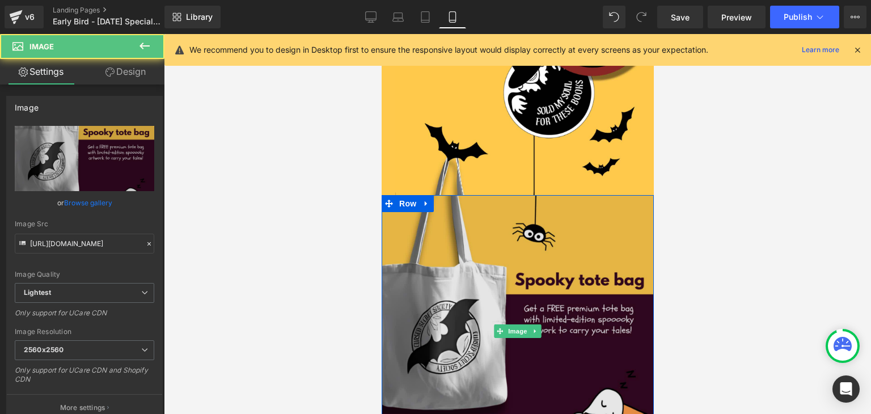
click at [500, 321] on img at bounding box center [517, 331] width 272 height 272
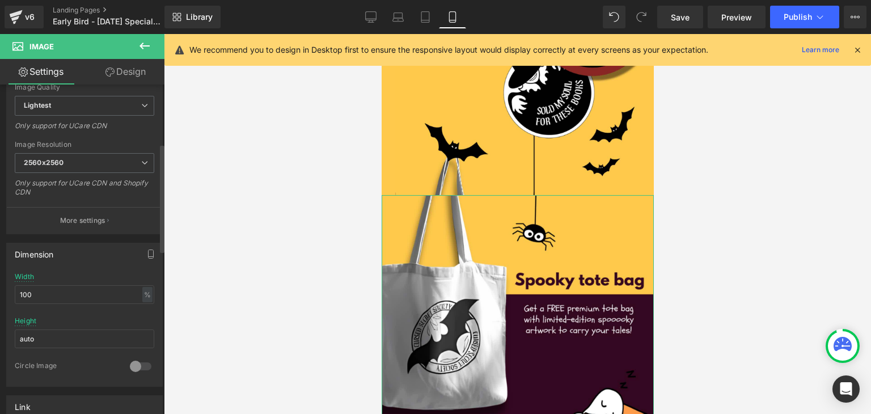
scroll to position [195, 0]
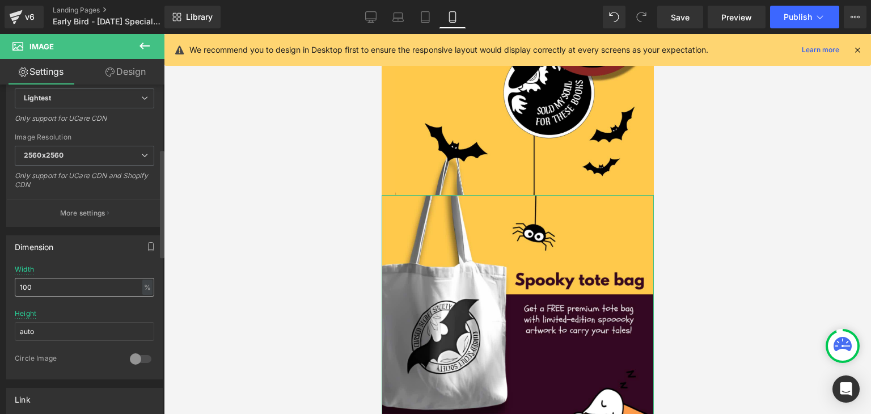
click at [56, 281] on input "100" at bounding box center [85, 287] width 140 height 19
type input "90"
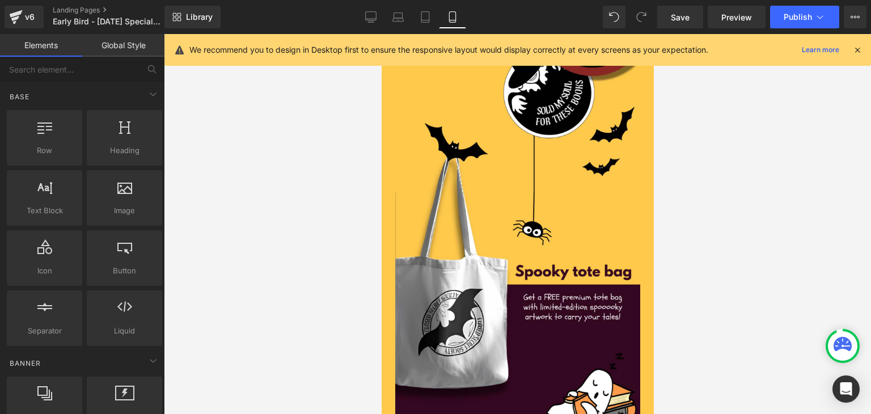
click at [244, 260] on div at bounding box center [517, 224] width 707 height 380
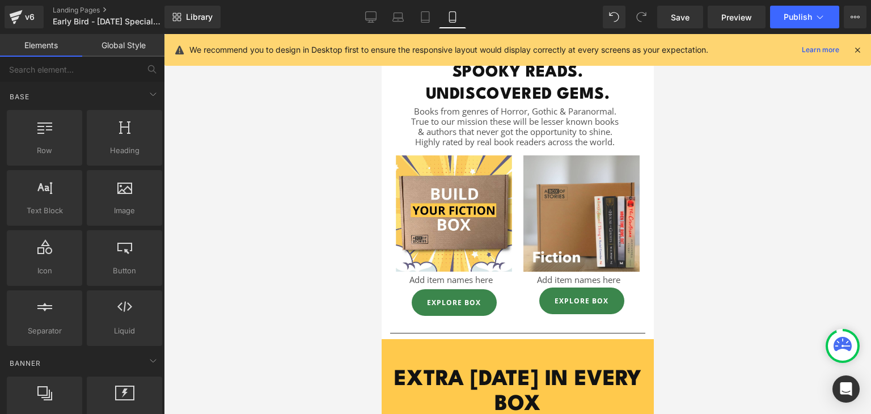
scroll to position [628, 0]
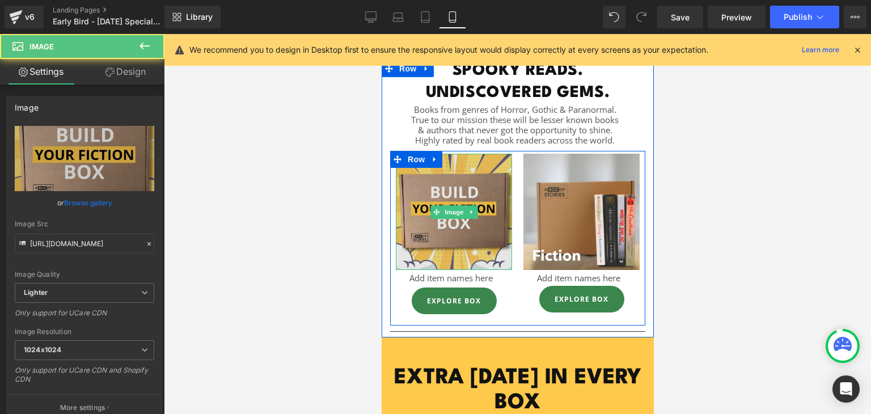
click at [459, 206] on div "Image" at bounding box center [453, 212] width 116 height 116
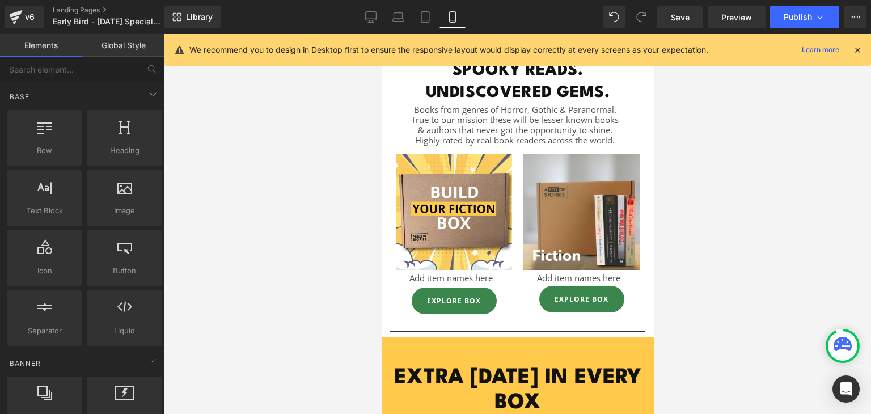
click at [837, 245] on div at bounding box center [517, 224] width 707 height 380
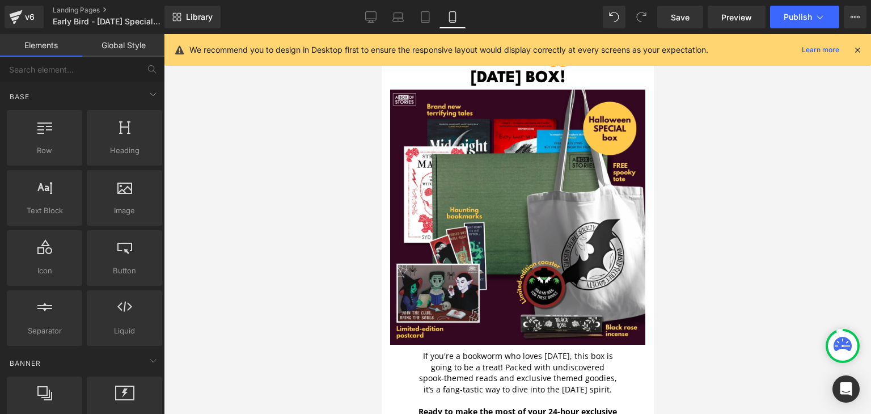
scroll to position [0, 0]
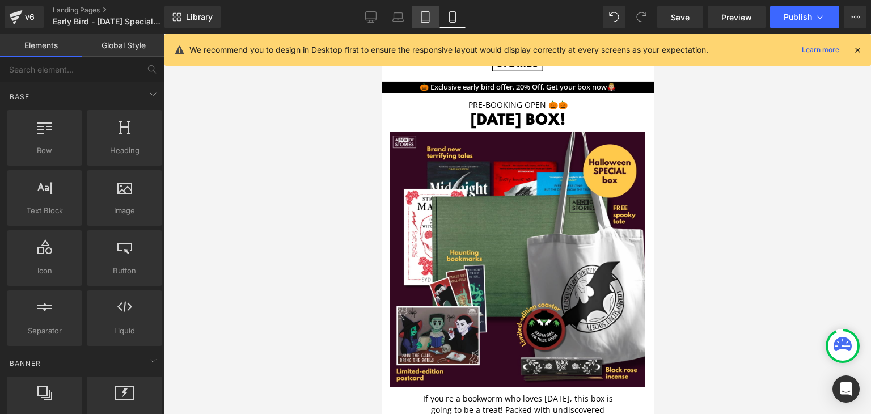
click at [424, 15] on icon at bounding box center [425, 16] width 11 height 11
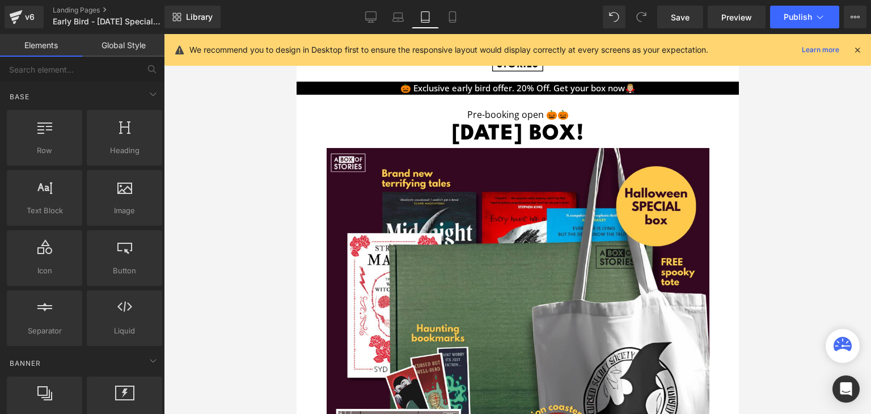
scroll to position [48, 0]
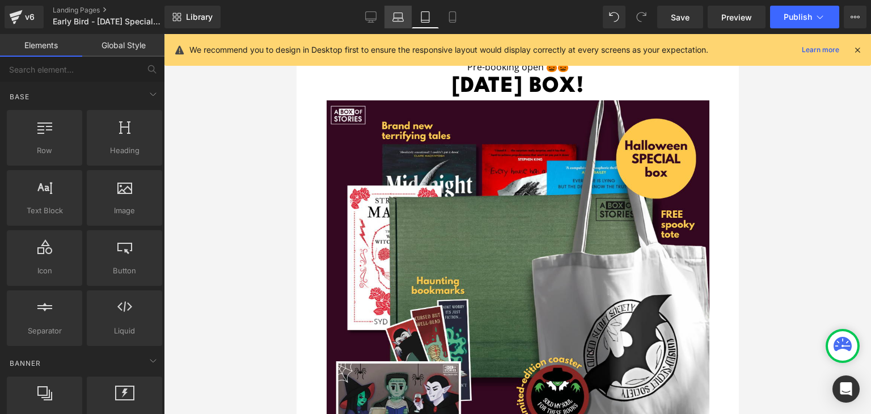
click at [393, 19] on link "Laptop" at bounding box center [398, 17] width 27 height 23
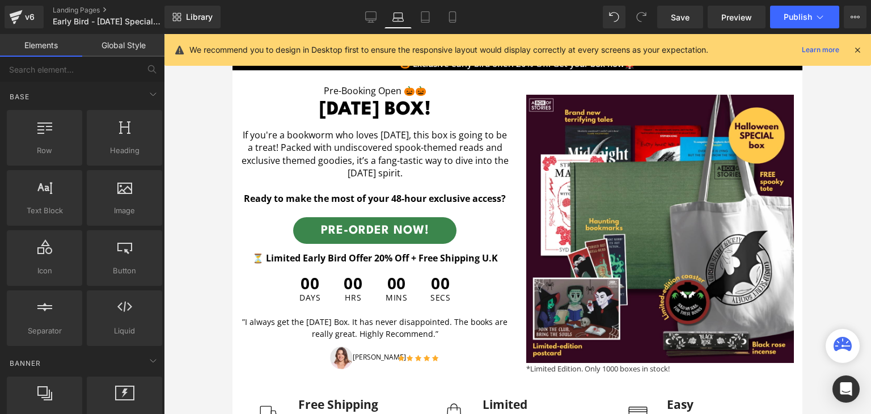
scroll to position [84, 0]
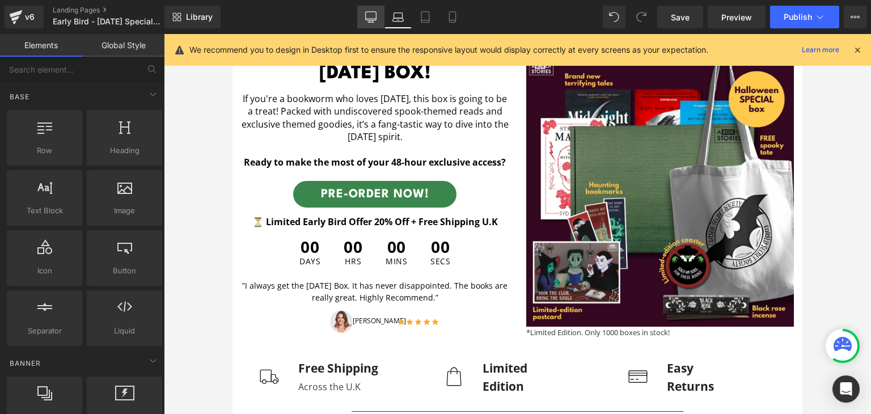
click at [372, 18] on icon at bounding box center [370, 16] width 11 height 11
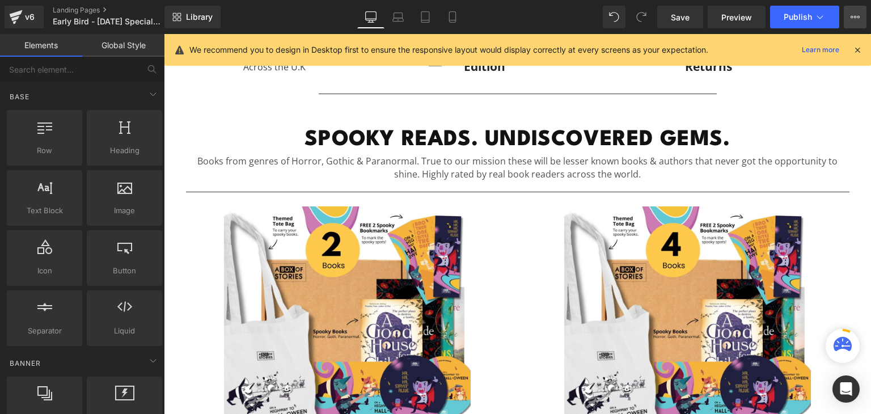
scroll to position [425, 0]
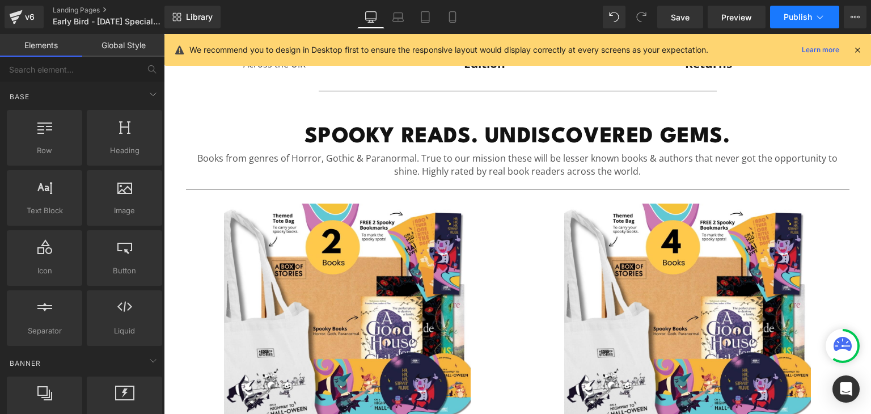
click at [785, 12] on span "Publish" at bounding box center [798, 16] width 28 height 9
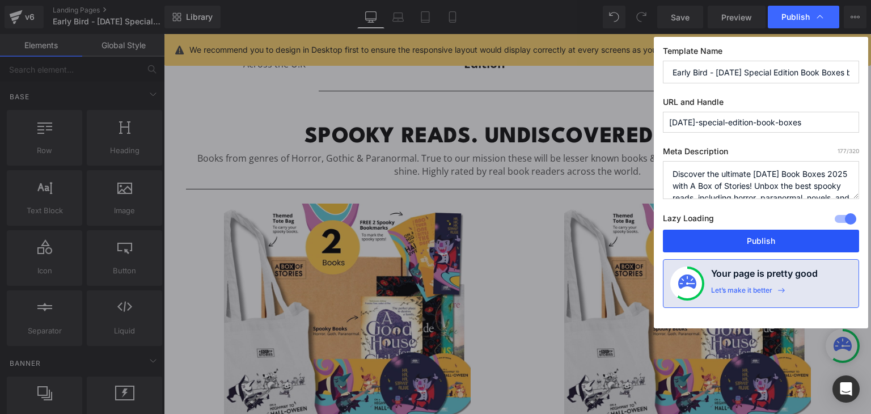
drag, startPoint x: 754, startPoint y: 241, endPoint x: 528, endPoint y: 225, distance: 226.4
click at [754, 241] on button "Publish" at bounding box center [761, 241] width 196 height 23
